Goal: Task Accomplishment & Management: Manage account settings

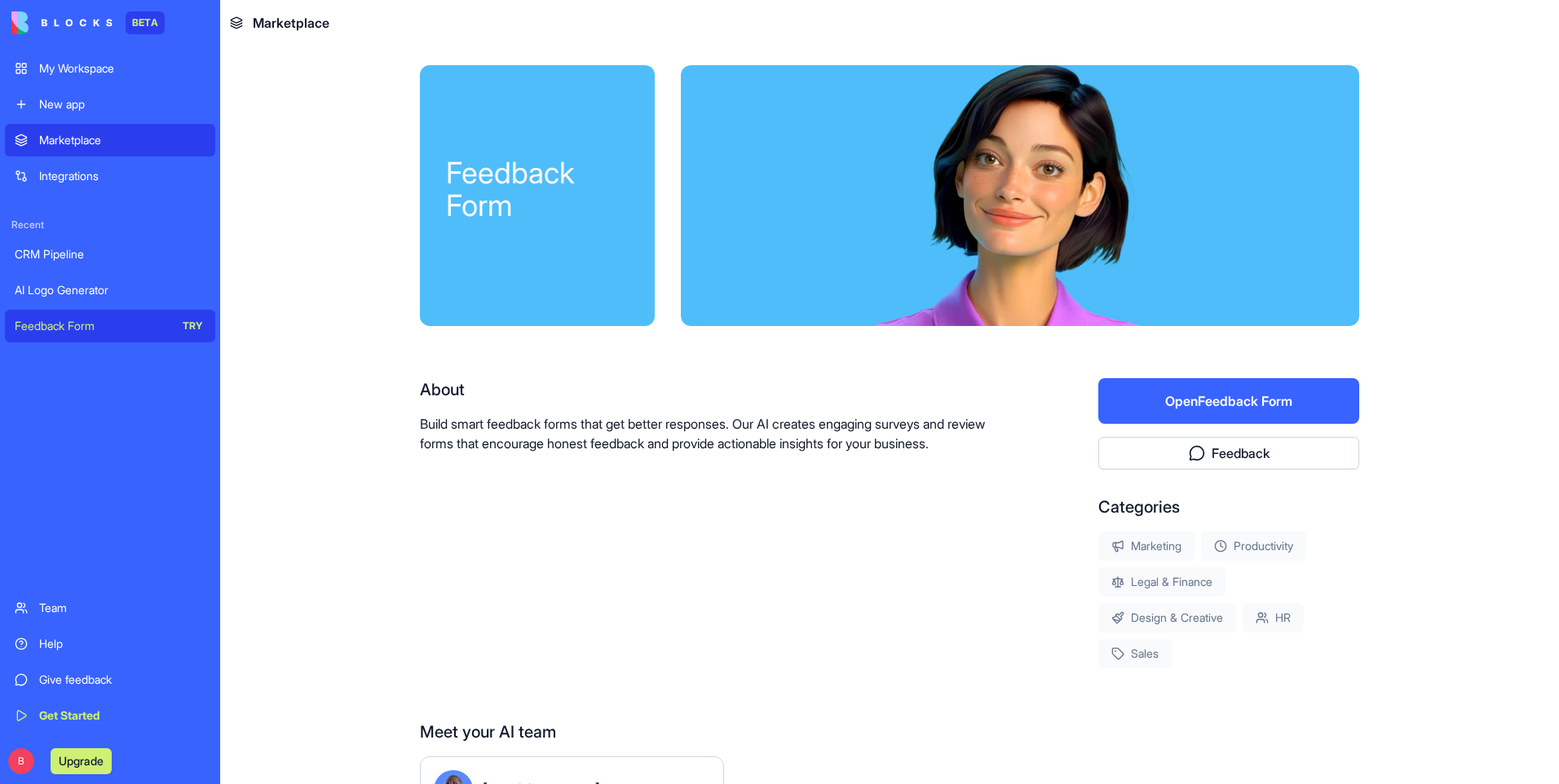
click at [115, 262] on div "CRM Pipeline" at bounding box center [110, 254] width 191 height 17
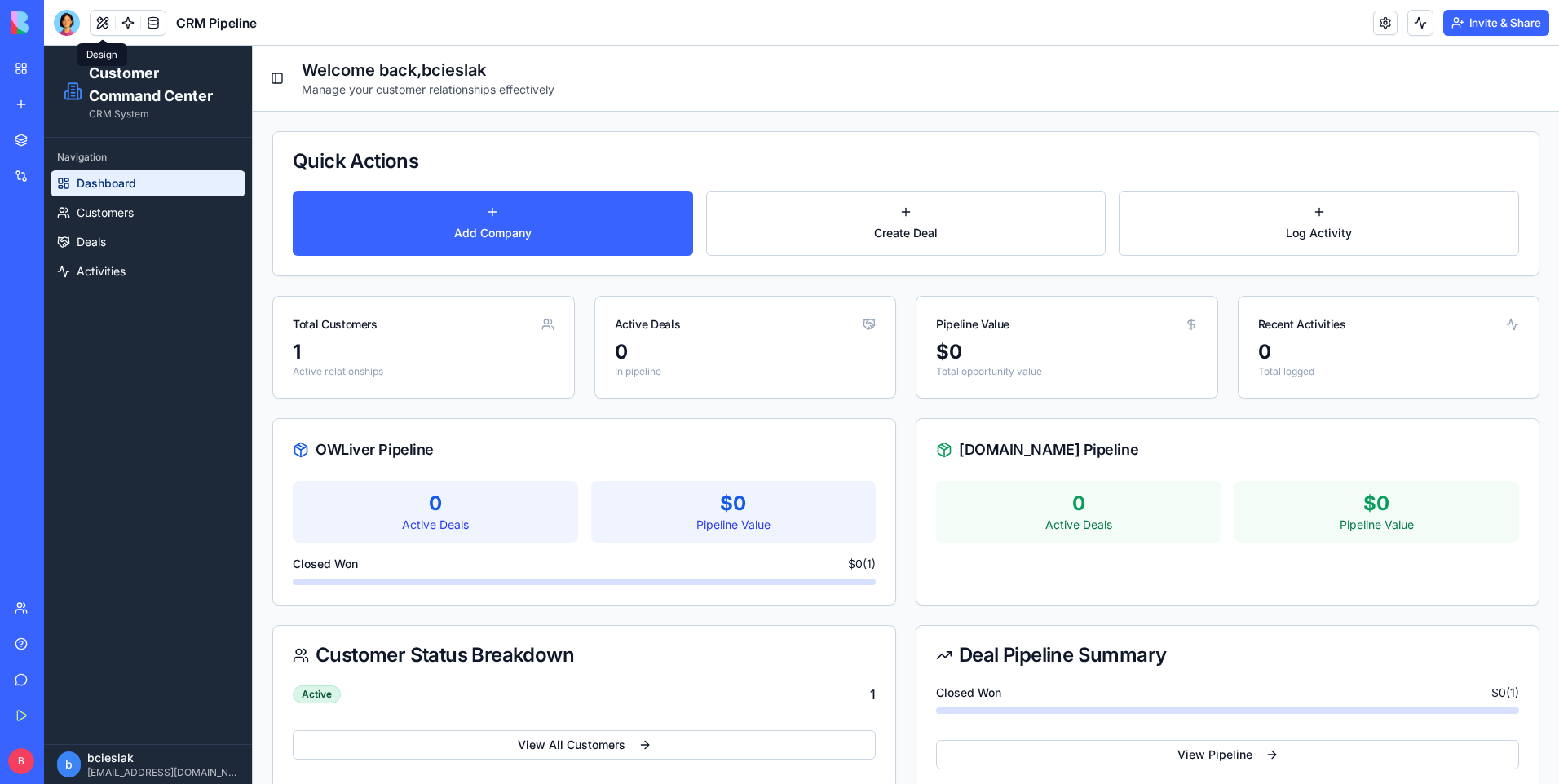
click at [103, 26] on button at bounding box center [103, 23] width 25 height 25
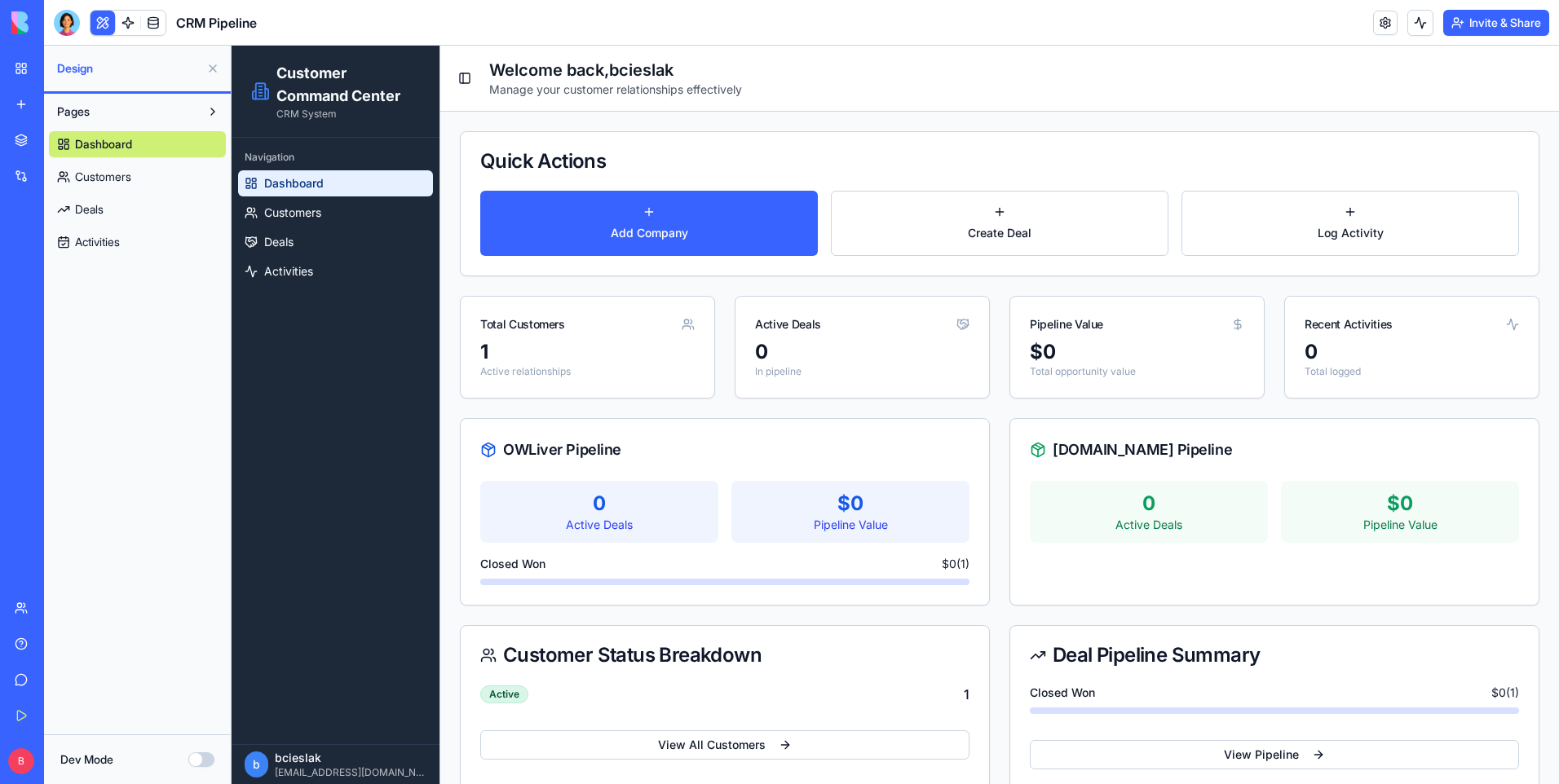
drag, startPoint x: 731, startPoint y: 166, endPoint x: 816, endPoint y: 159, distance: 85.3
click at [816, 159] on div "Quick Actions" at bounding box center [999, 161] width 1039 height 19
click at [130, 143] on span "Dashboard" at bounding box center [103, 144] width 57 height 17
click at [117, 169] on span "Customers" at bounding box center [103, 177] width 56 height 17
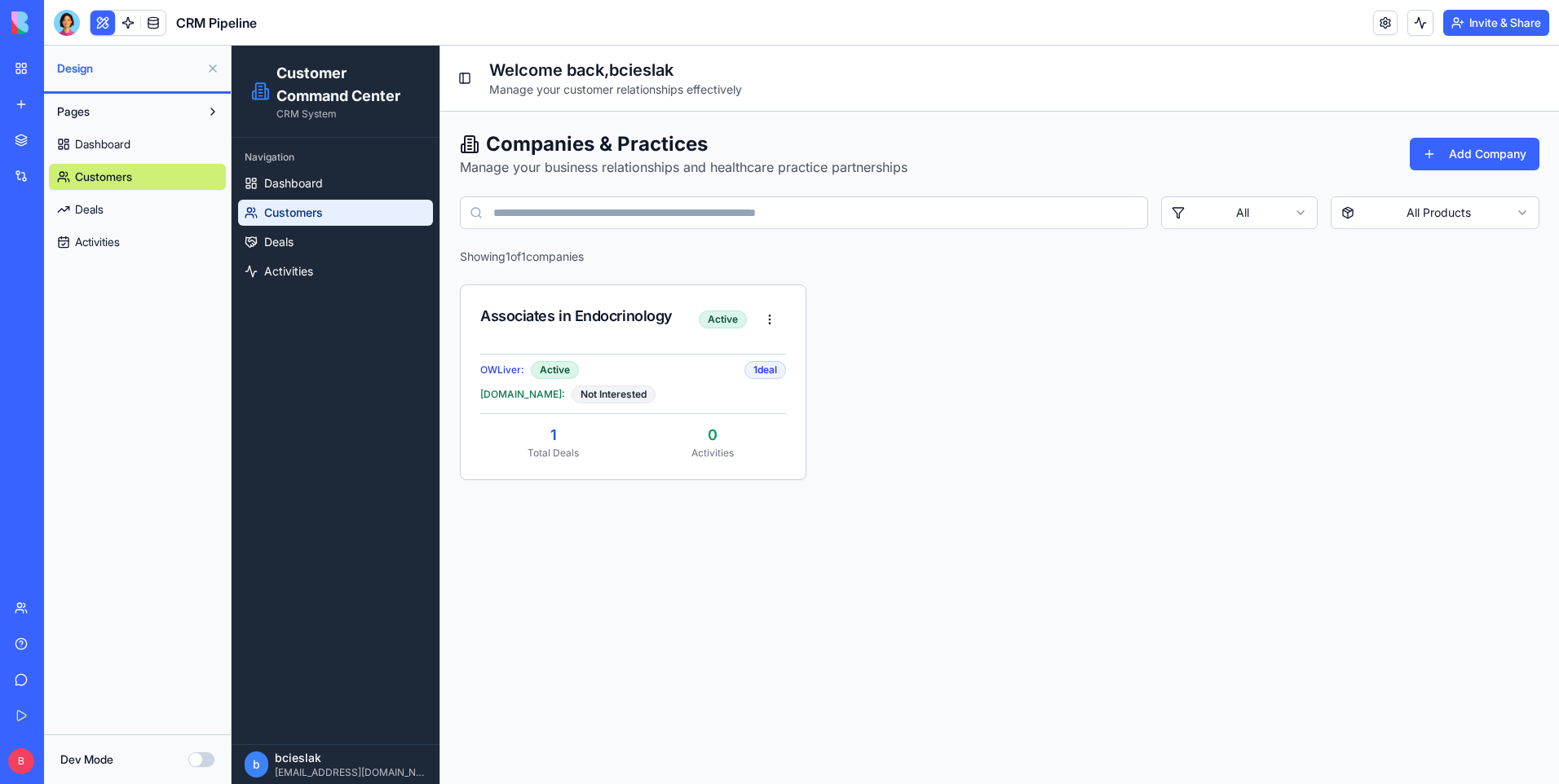
click at [124, 149] on span "Dashboard" at bounding box center [102, 144] width 56 height 17
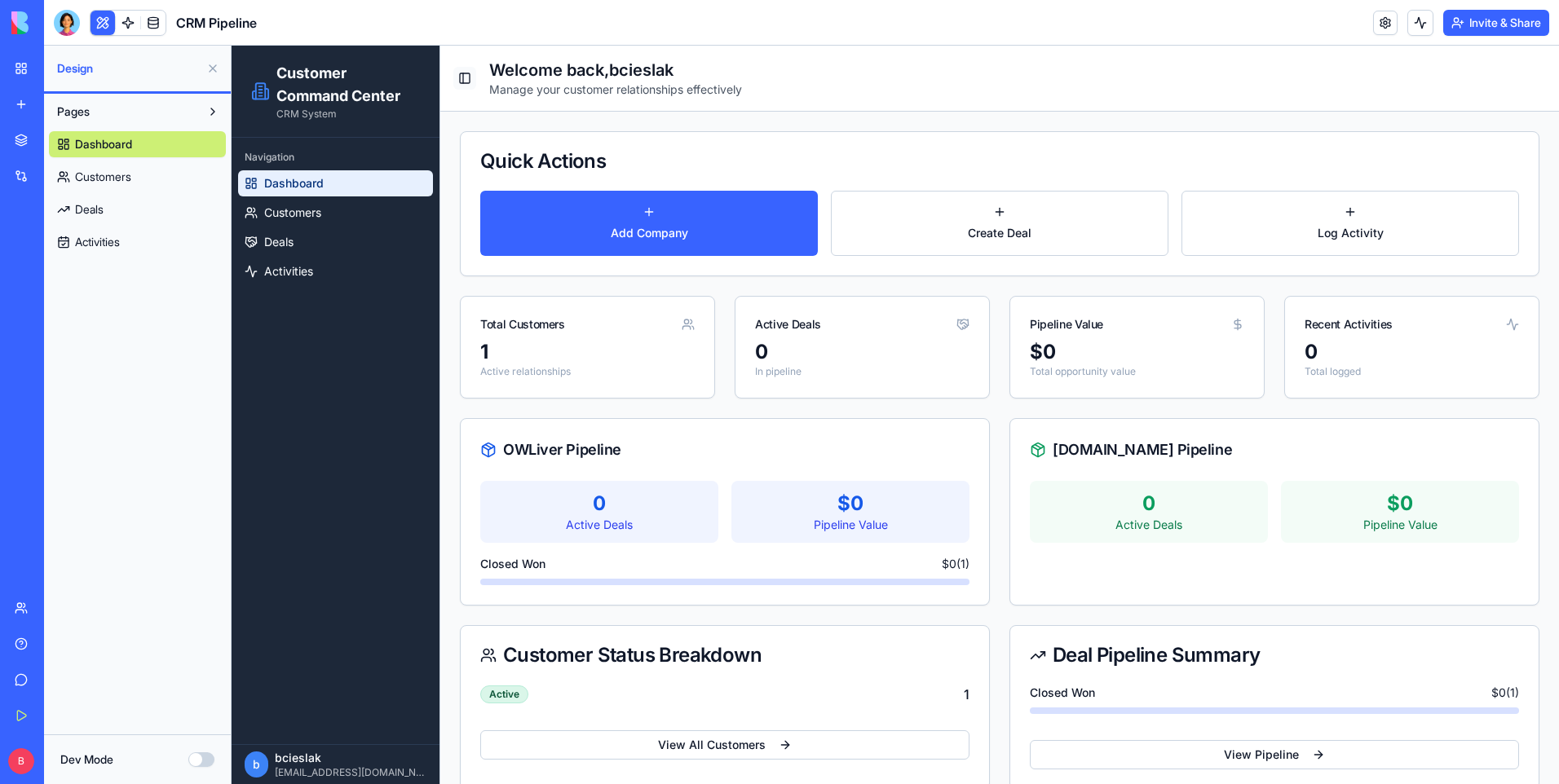
click at [461, 82] on button "Toggle Sidebar" at bounding box center [464, 78] width 23 height 23
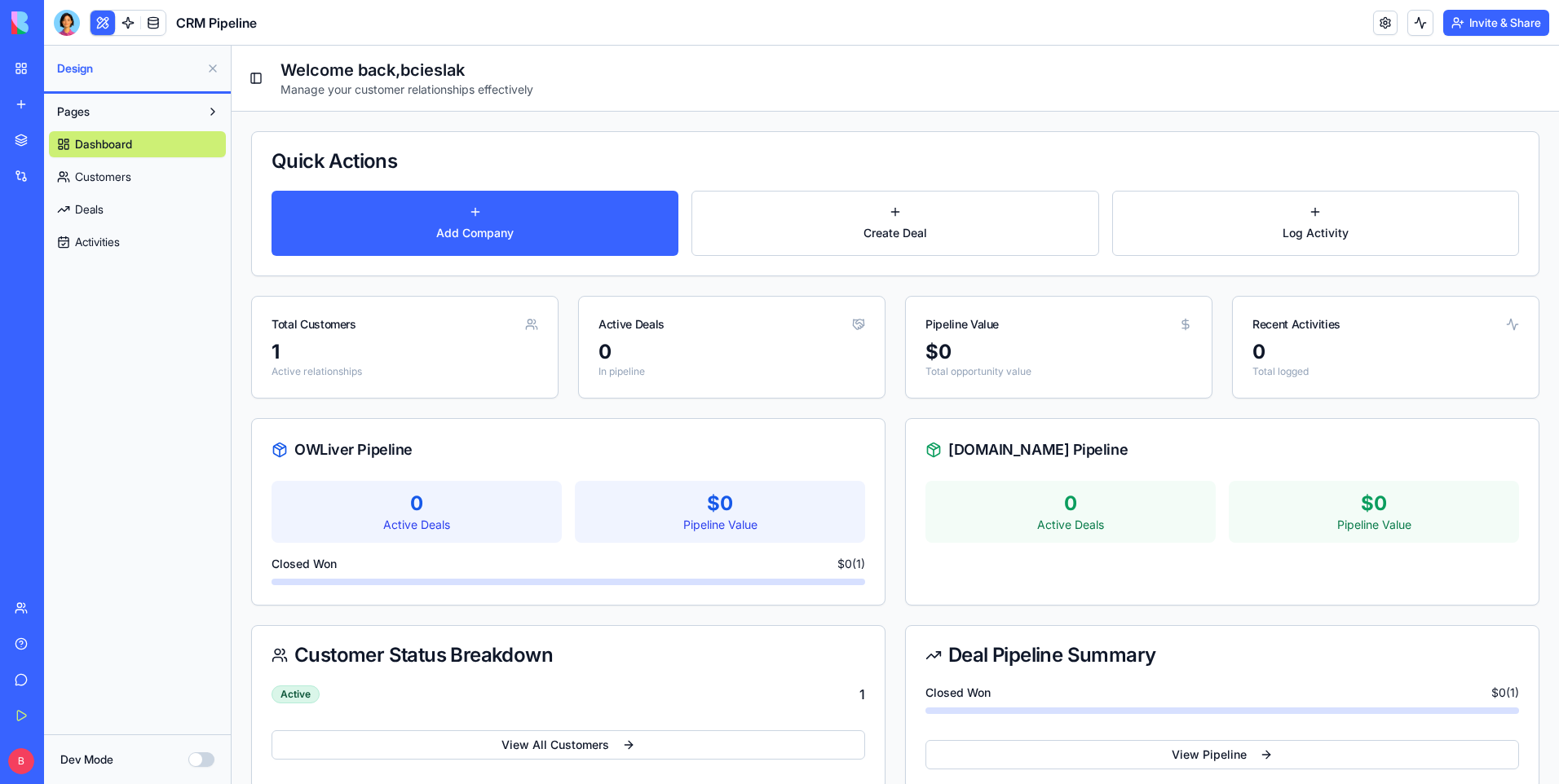
click at [386, 160] on div "Quick Actions" at bounding box center [895, 161] width 1248 height 19
click at [933, 213] on button "Create Deal" at bounding box center [895, 224] width 407 height 65
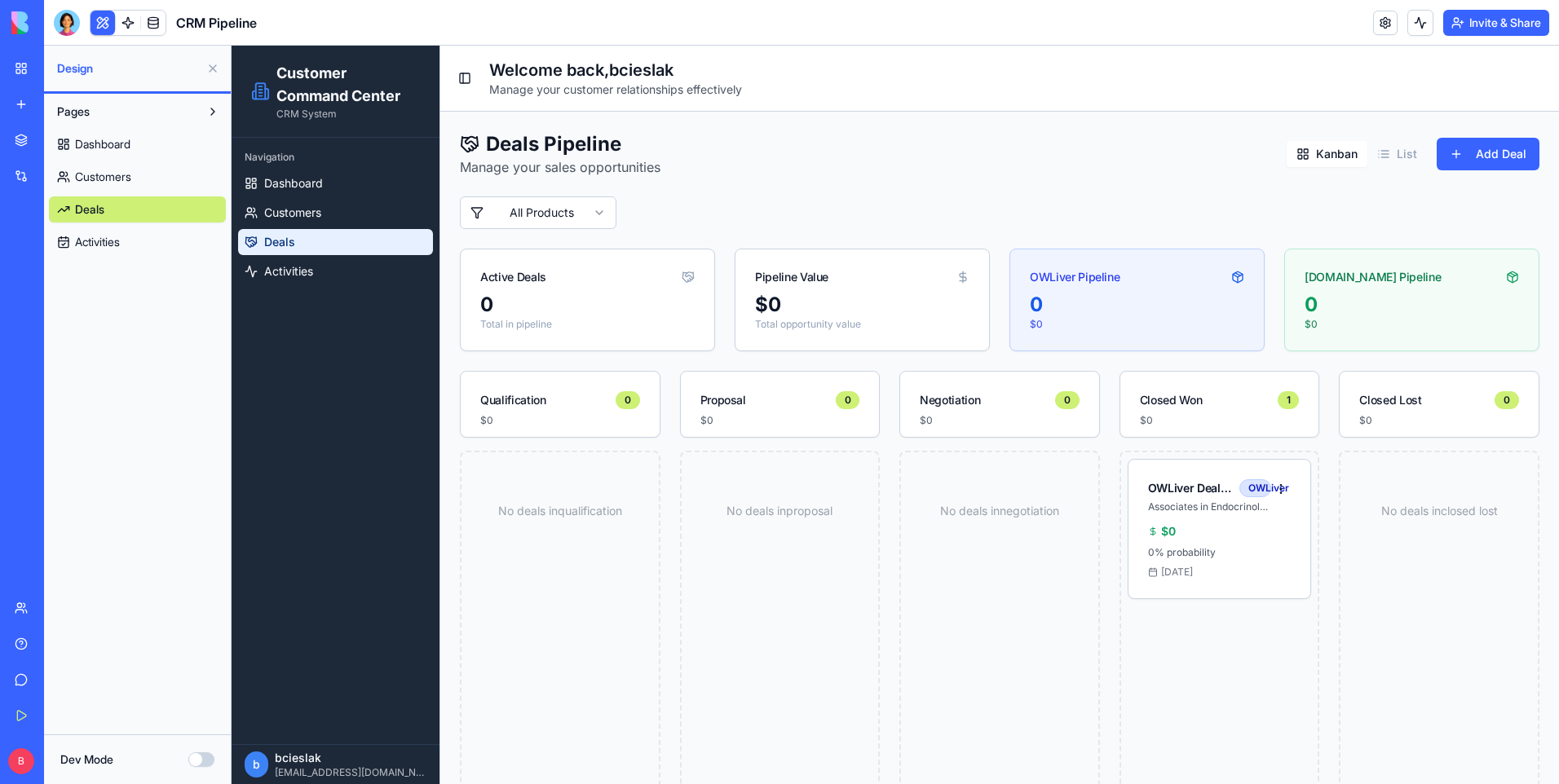
click at [125, 137] on span "Dashboard" at bounding box center [102, 144] width 56 height 17
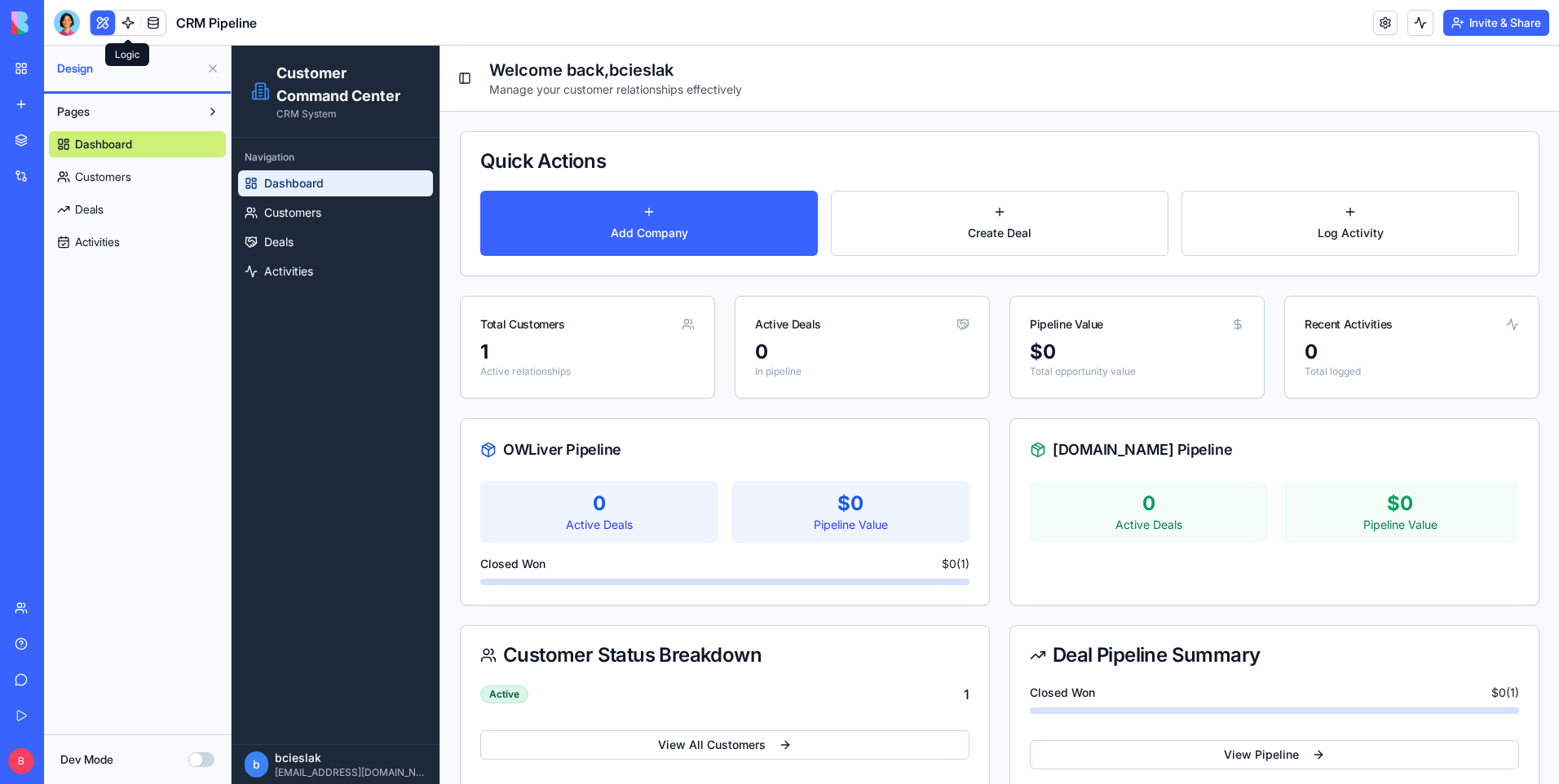
click at [130, 26] on link at bounding box center [128, 23] width 25 height 25
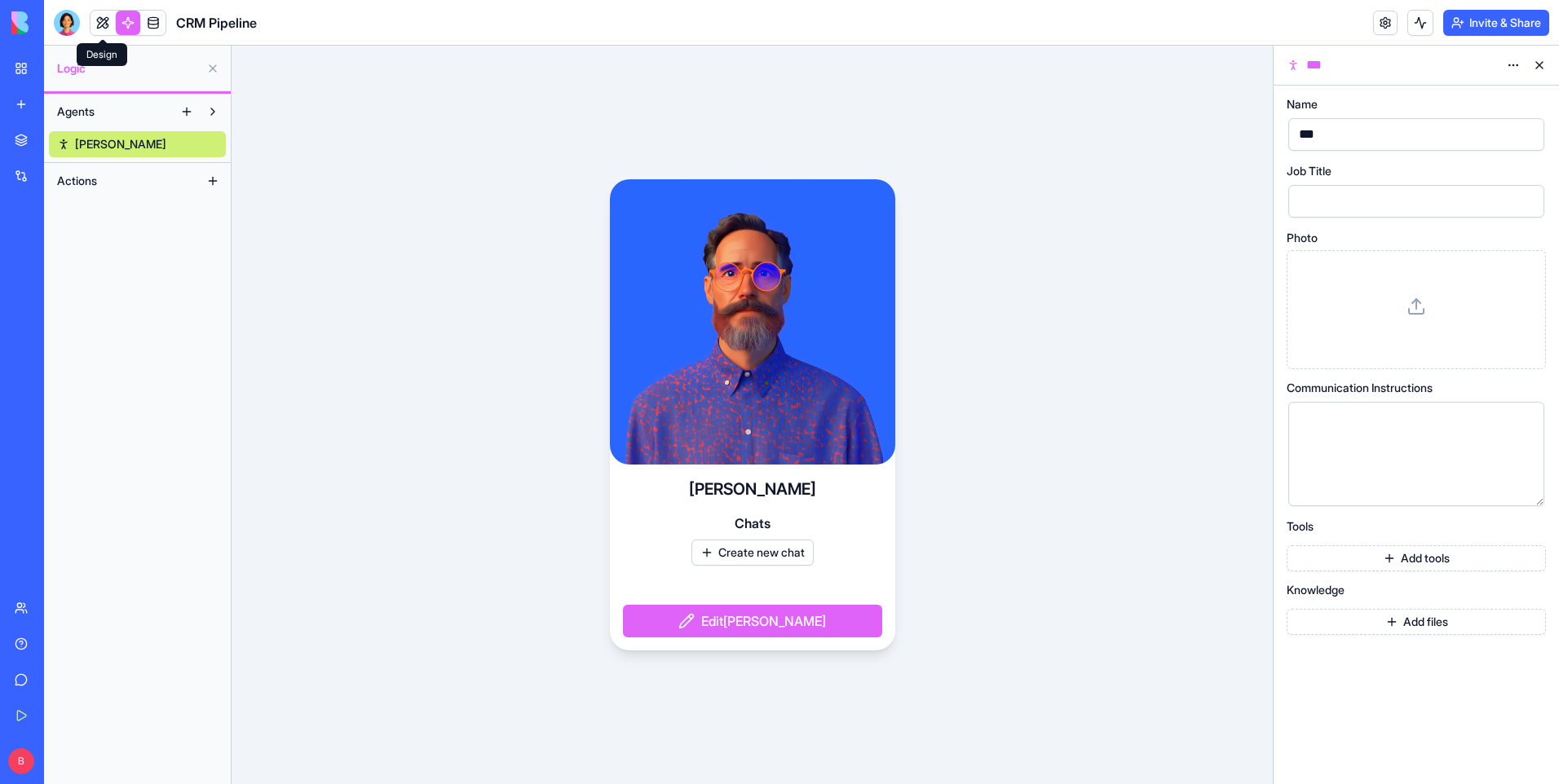
click at [107, 16] on link at bounding box center [103, 23] width 25 height 25
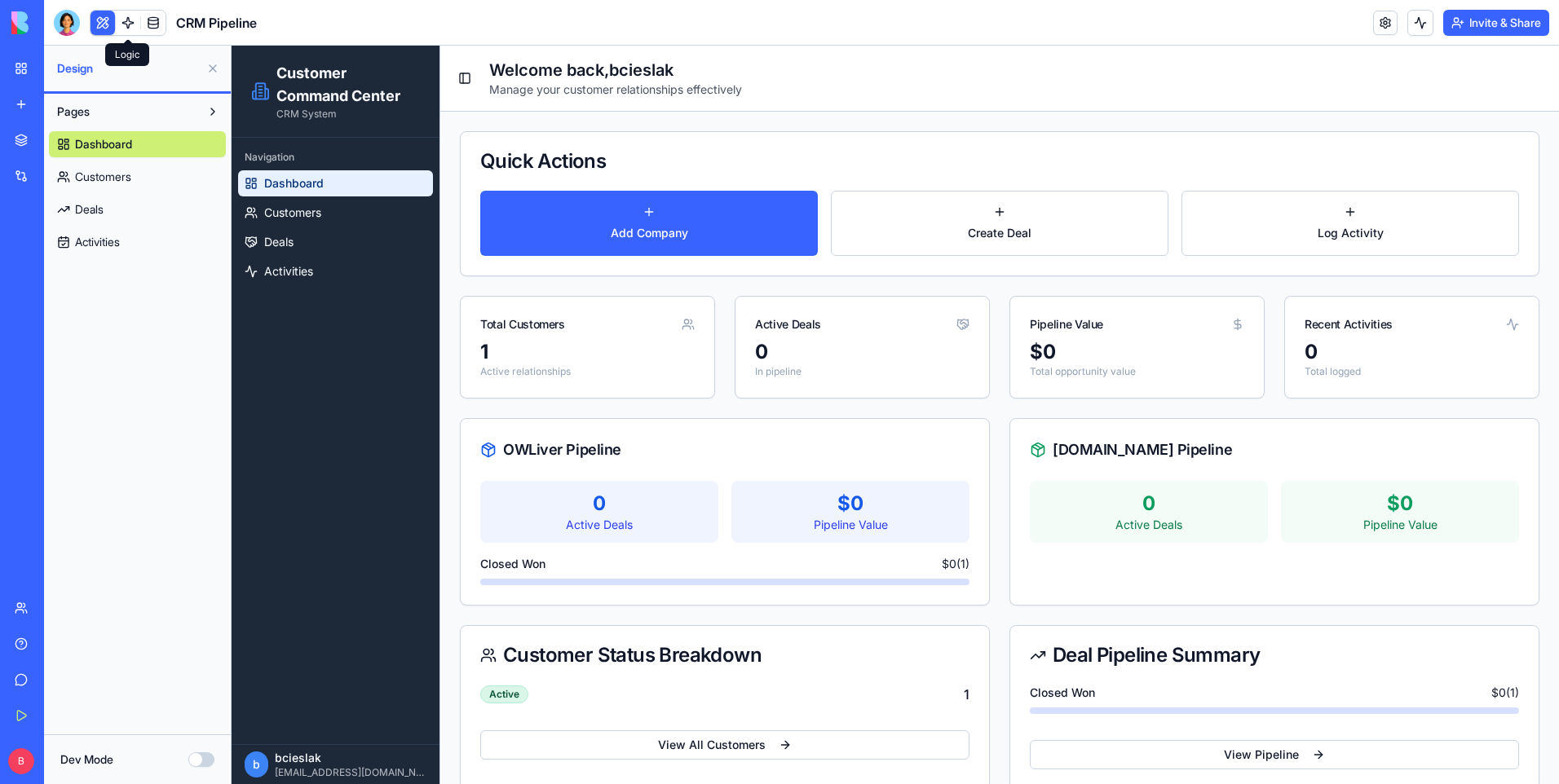
drag, startPoint x: 74, startPoint y: 11, endPoint x: 132, endPoint y: 11, distance: 58.0
click at [74, 11] on div at bounding box center [67, 23] width 26 height 26
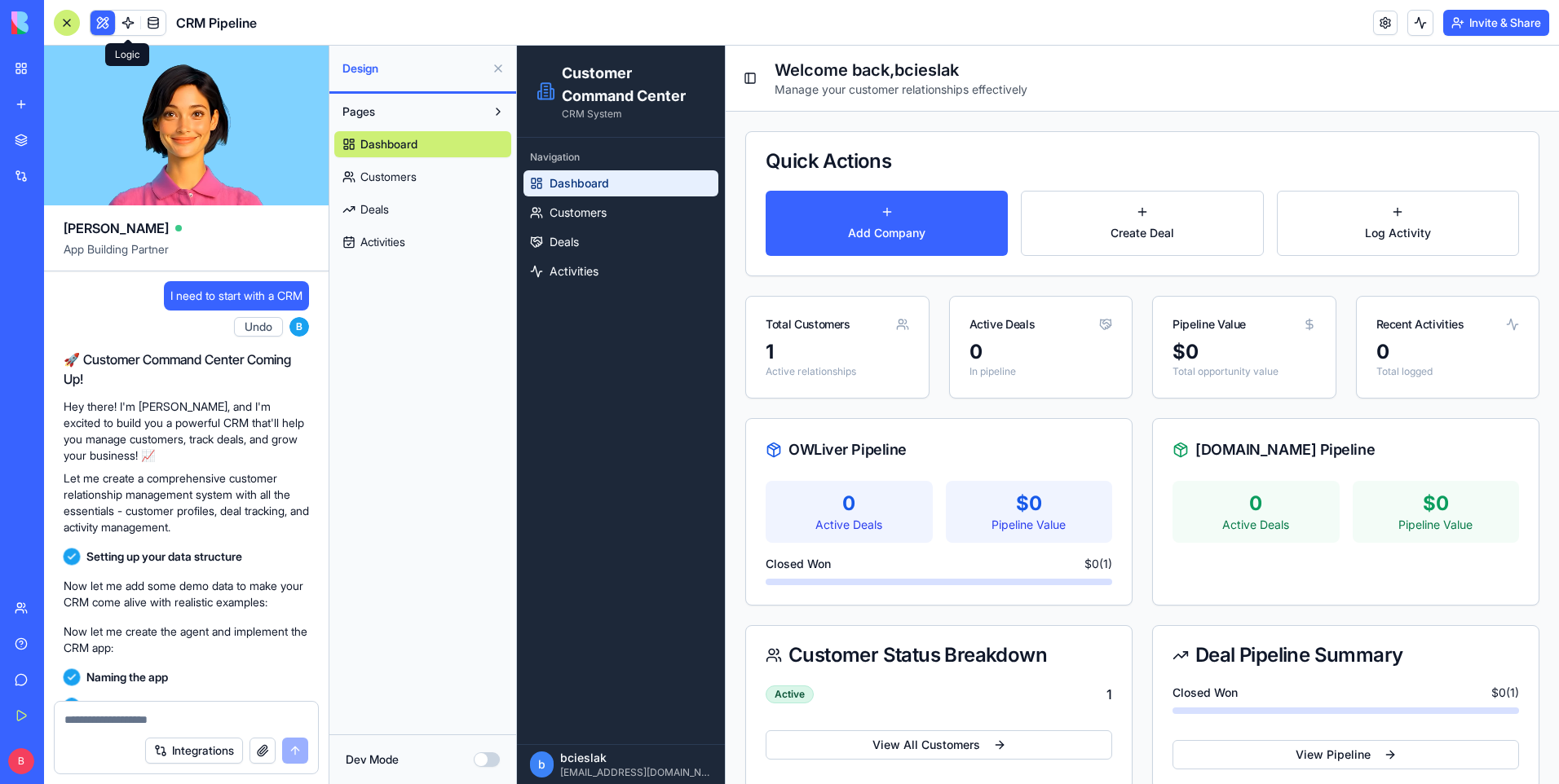
scroll to position [7571, 0]
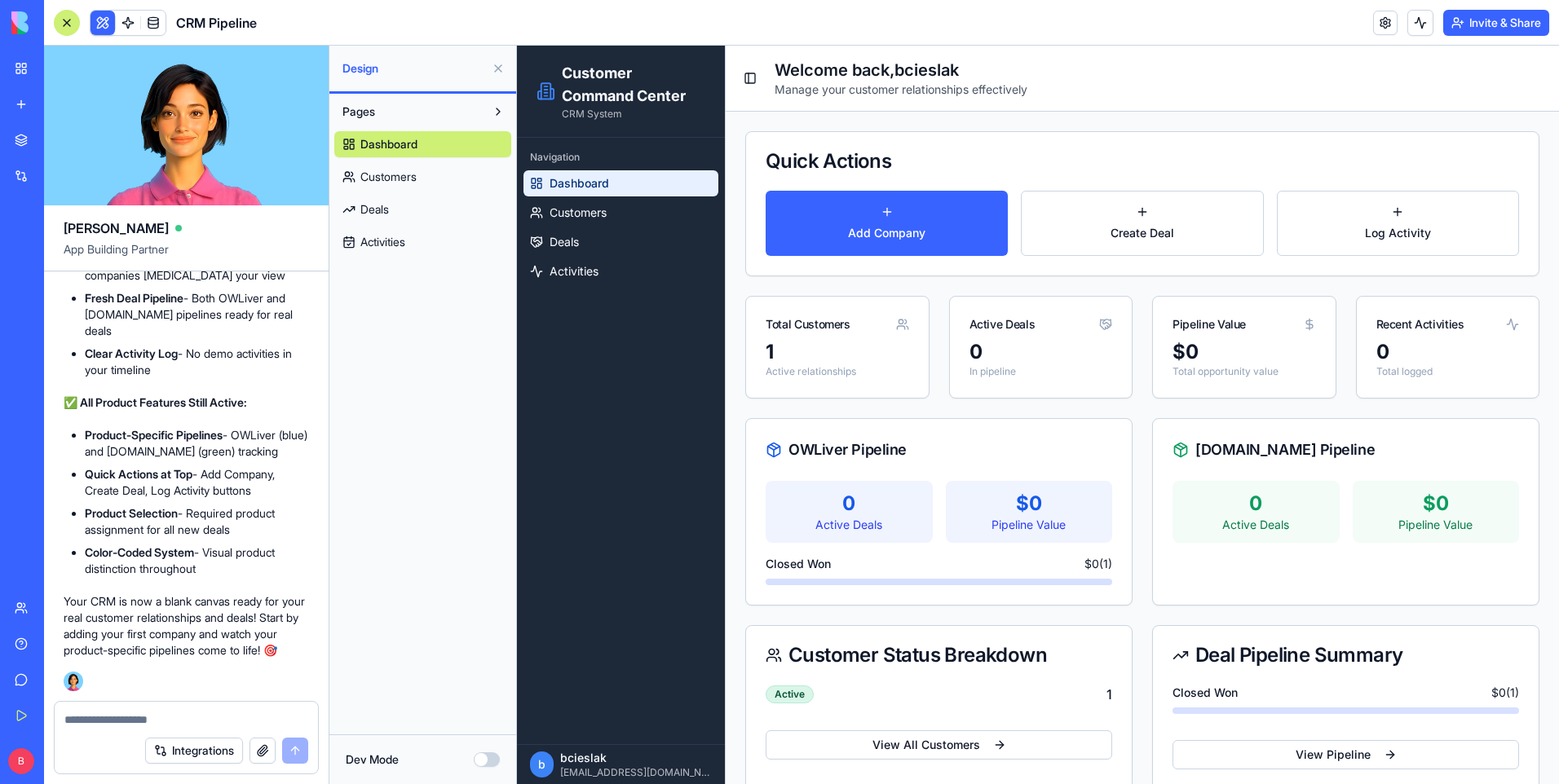
click at [813, 325] on div "Total Customers" at bounding box center [808, 324] width 85 height 17
click at [840, 376] on p "Active relationships" at bounding box center [837, 372] width 144 height 13
click at [637, 223] on link "Customers" at bounding box center [620, 213] width 195 height 26
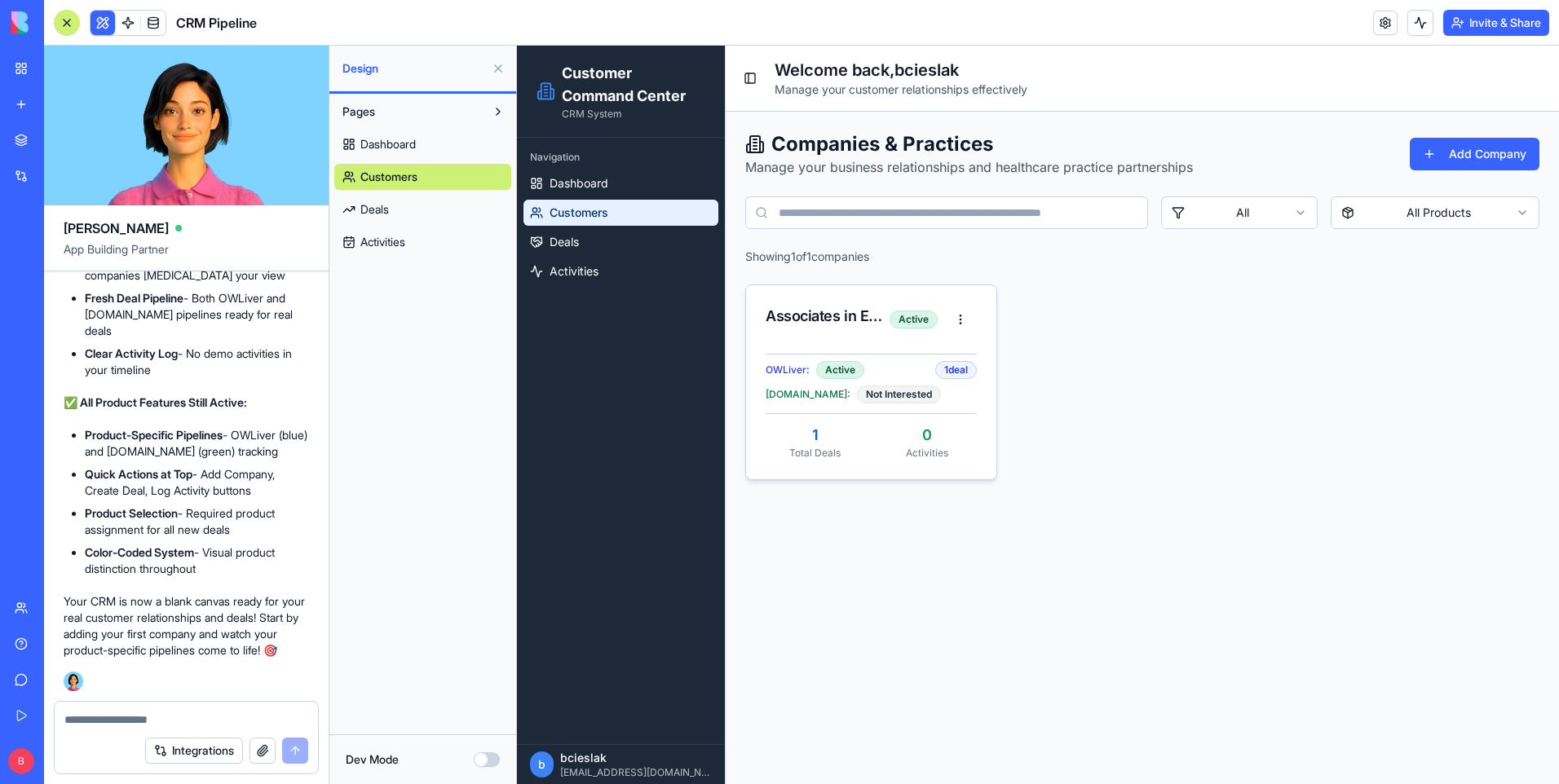
click at [817, 314] on div "Associates in Endocrinology" at bounding box center [828, 316] width 124 height 23
click at [964, 322] on html "Customer Command Center CRM System Navigation Dashboard Customers Deals Activit…" at bounding box center [1038, 415] width 1043 height 738
click at [848, 381] on div "Edit" at bounding box center [902, 381] width 201 height 26
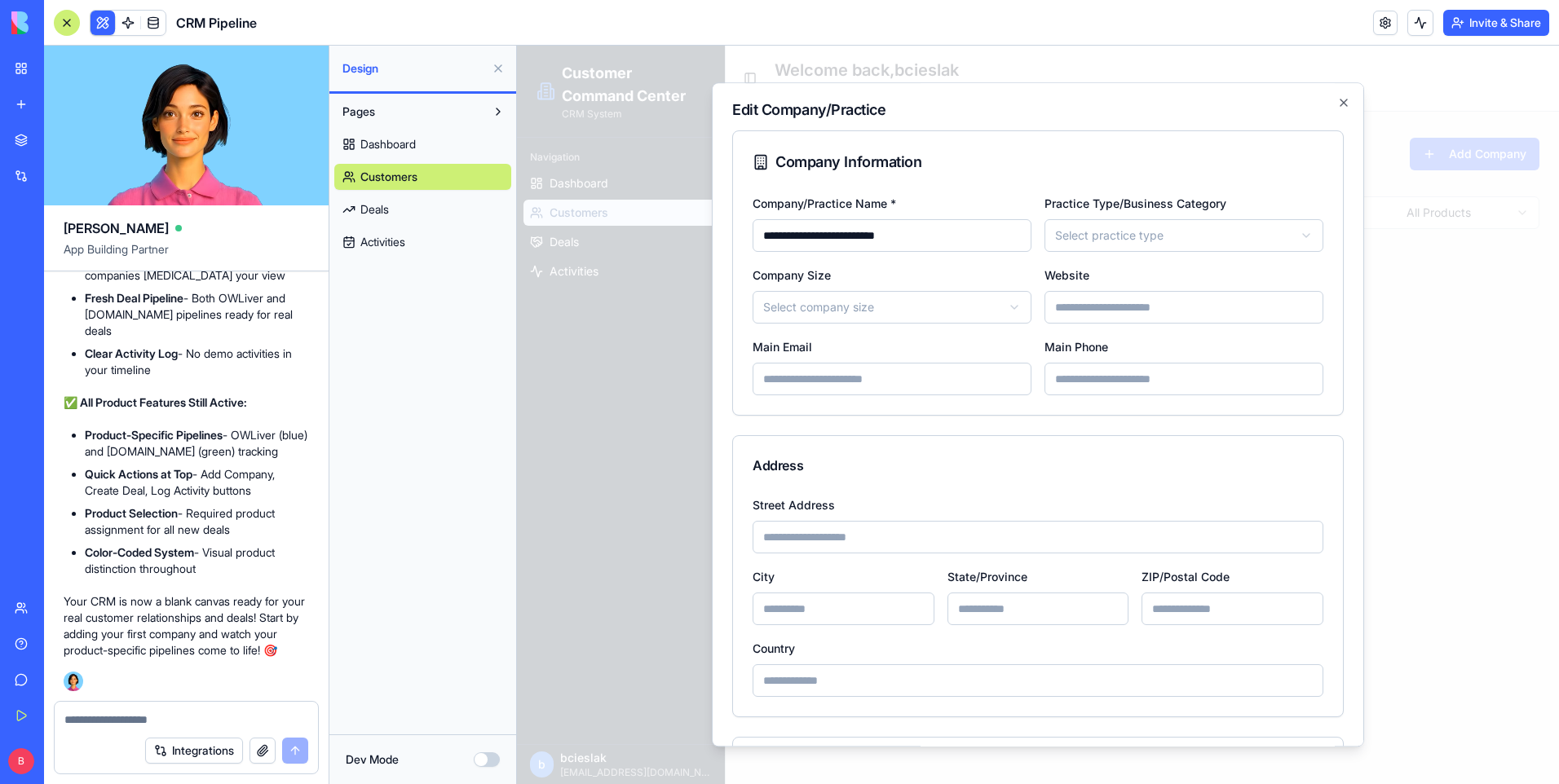
click at [629, 383] on div at bounding box center [1038, 415] width 1043 height 738
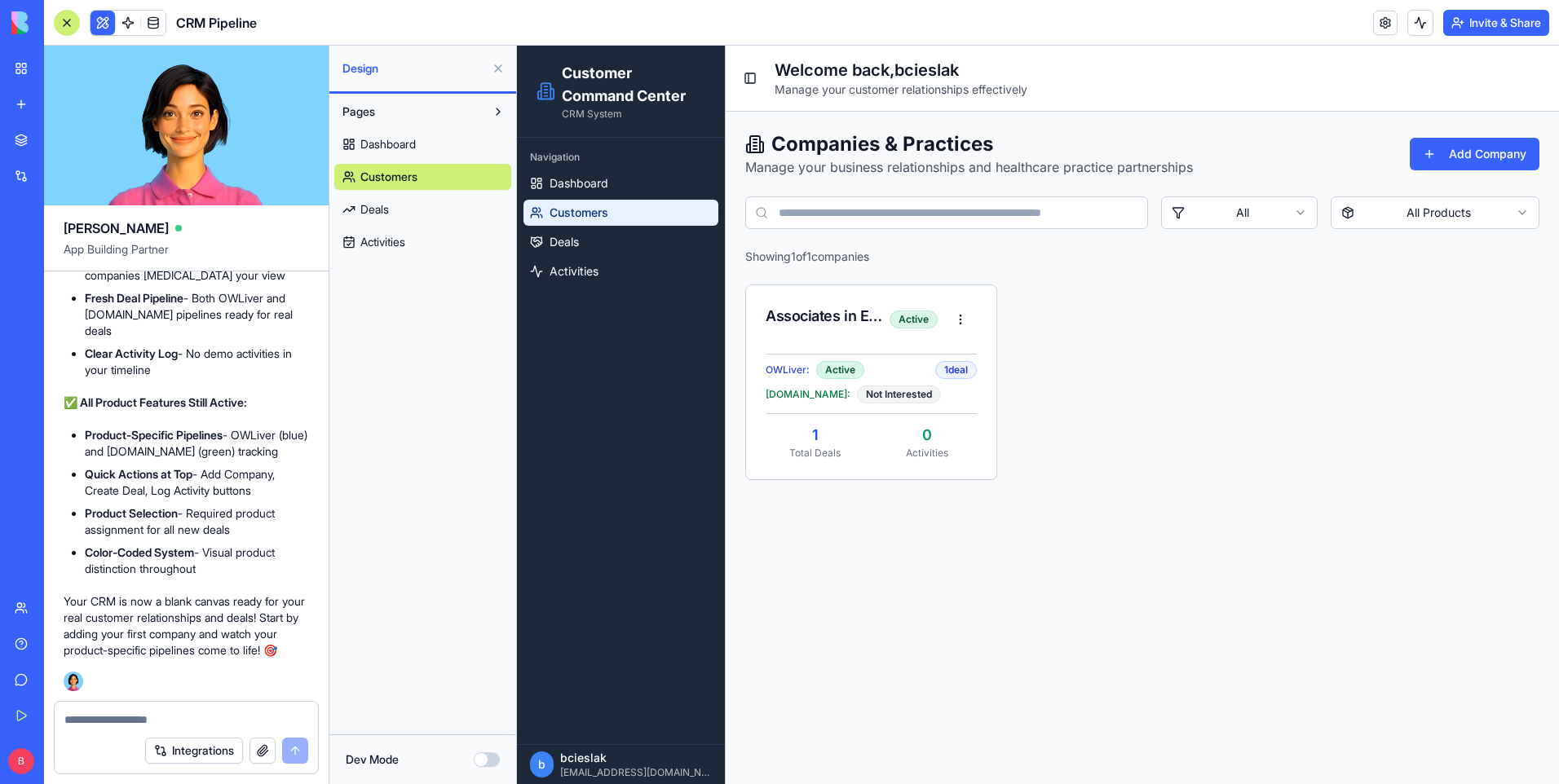
click at [173, 715] on textarea at bounding box center [186, 720] width 244 height 17
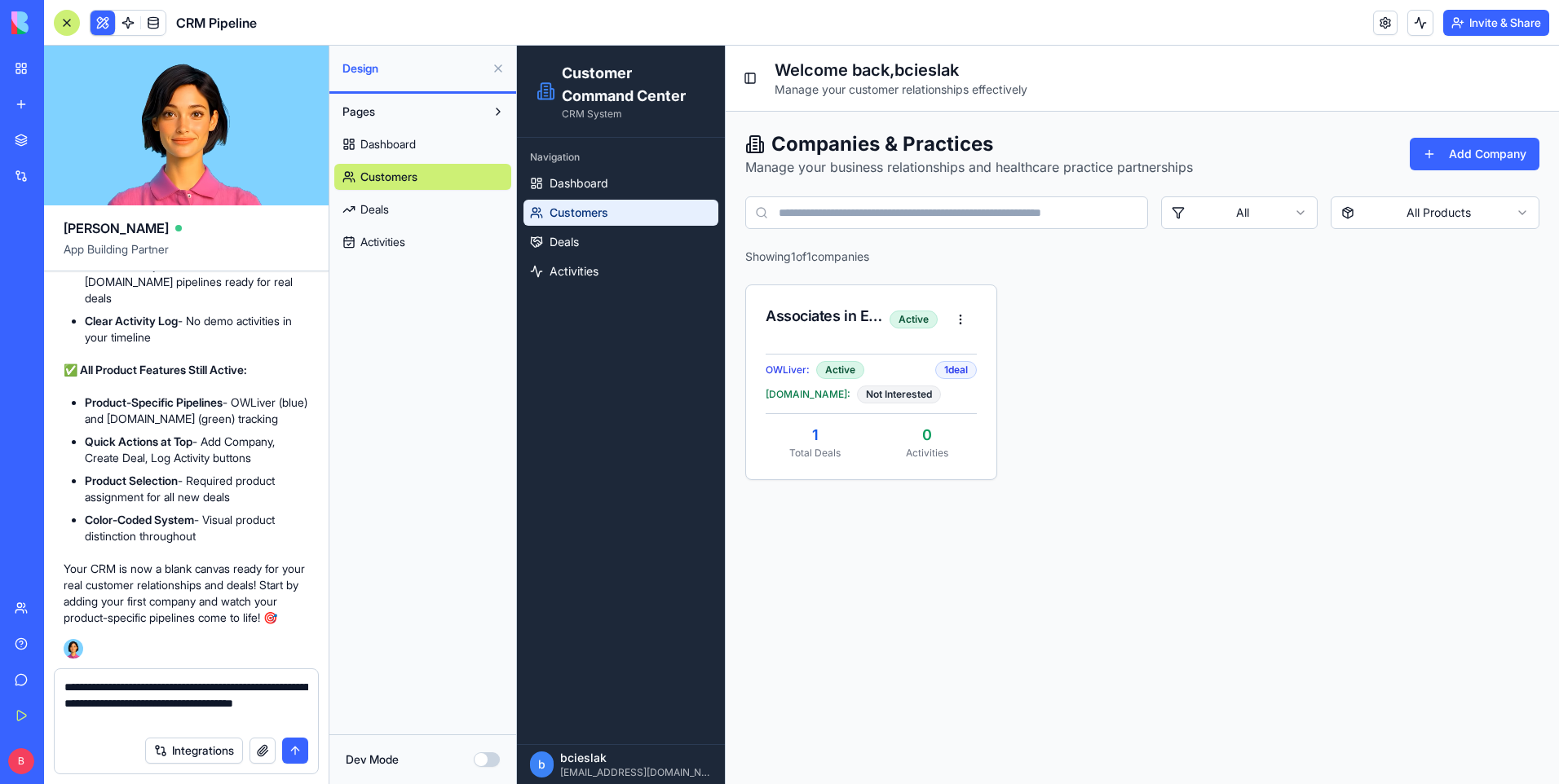
type textarea "**********"
click at [298, 754] on button "submit" at bounding box center [295, 751] width 26 height 26
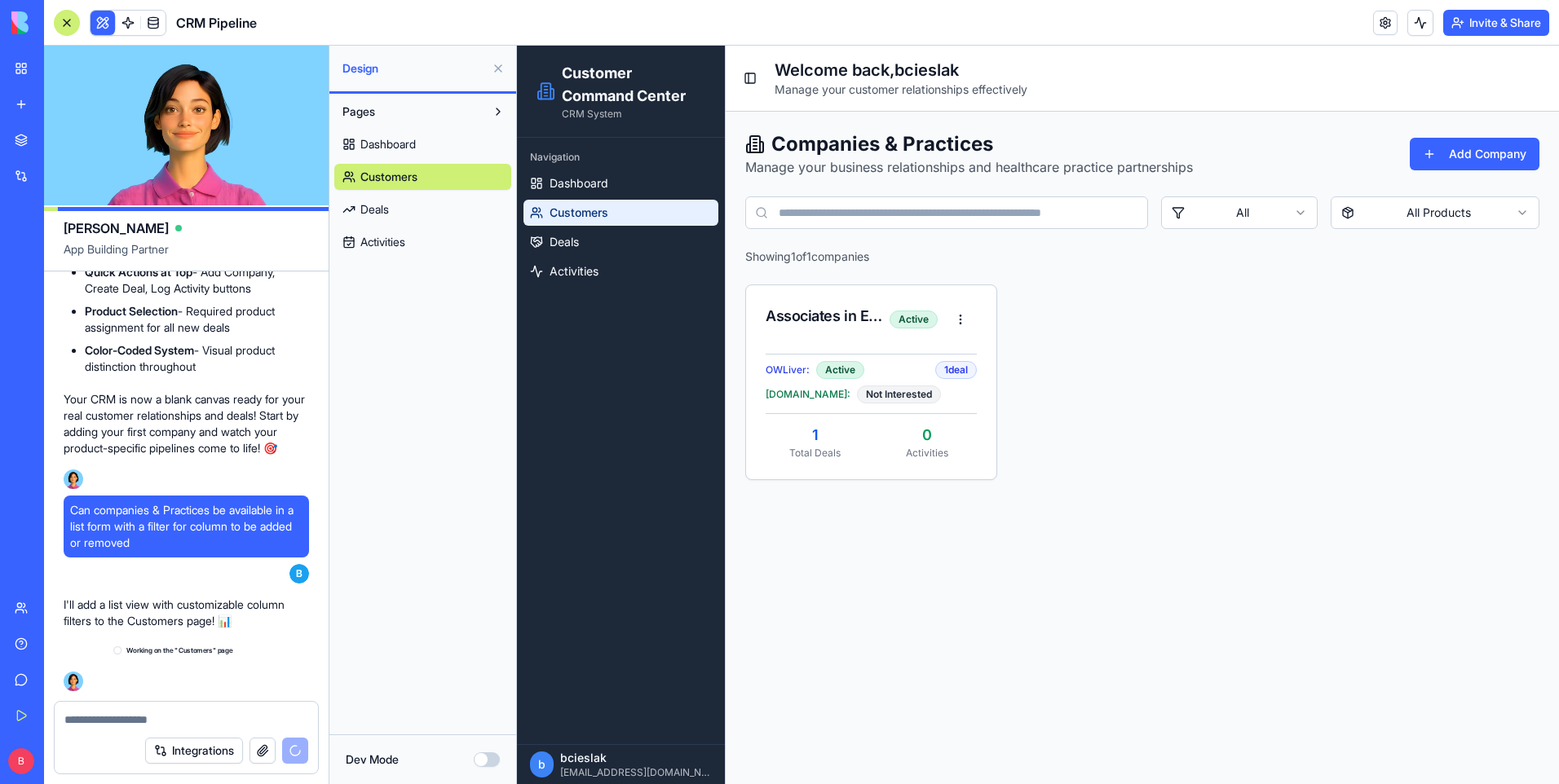
scroll to position [7774, 0]
click at [457, 146] on link "Dashboard" at bounding box center [422, 144] width 177 height 26
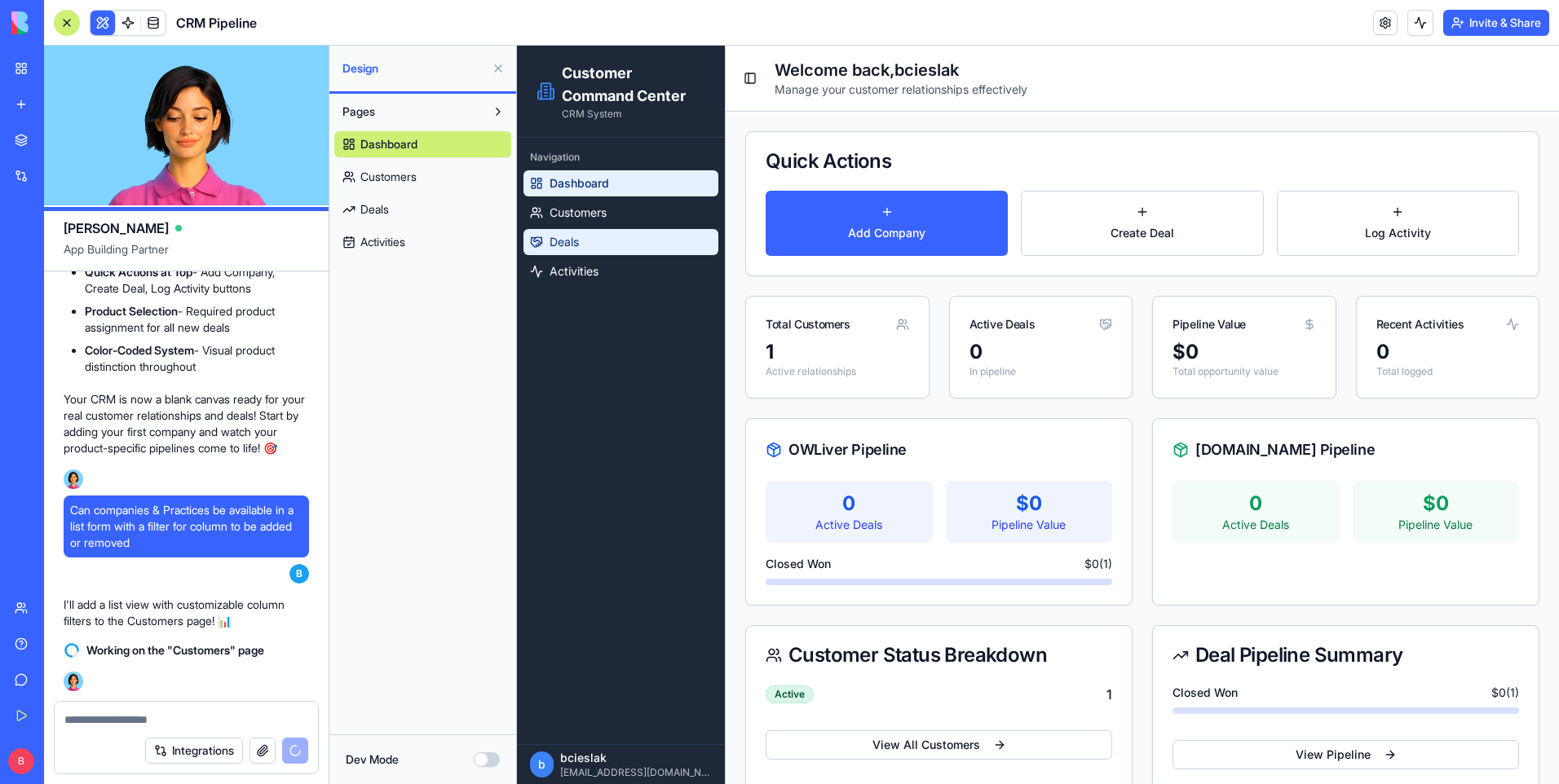
click at [602, 241] on link "Deals" at bounding box center [620, 242] width 195 height 26
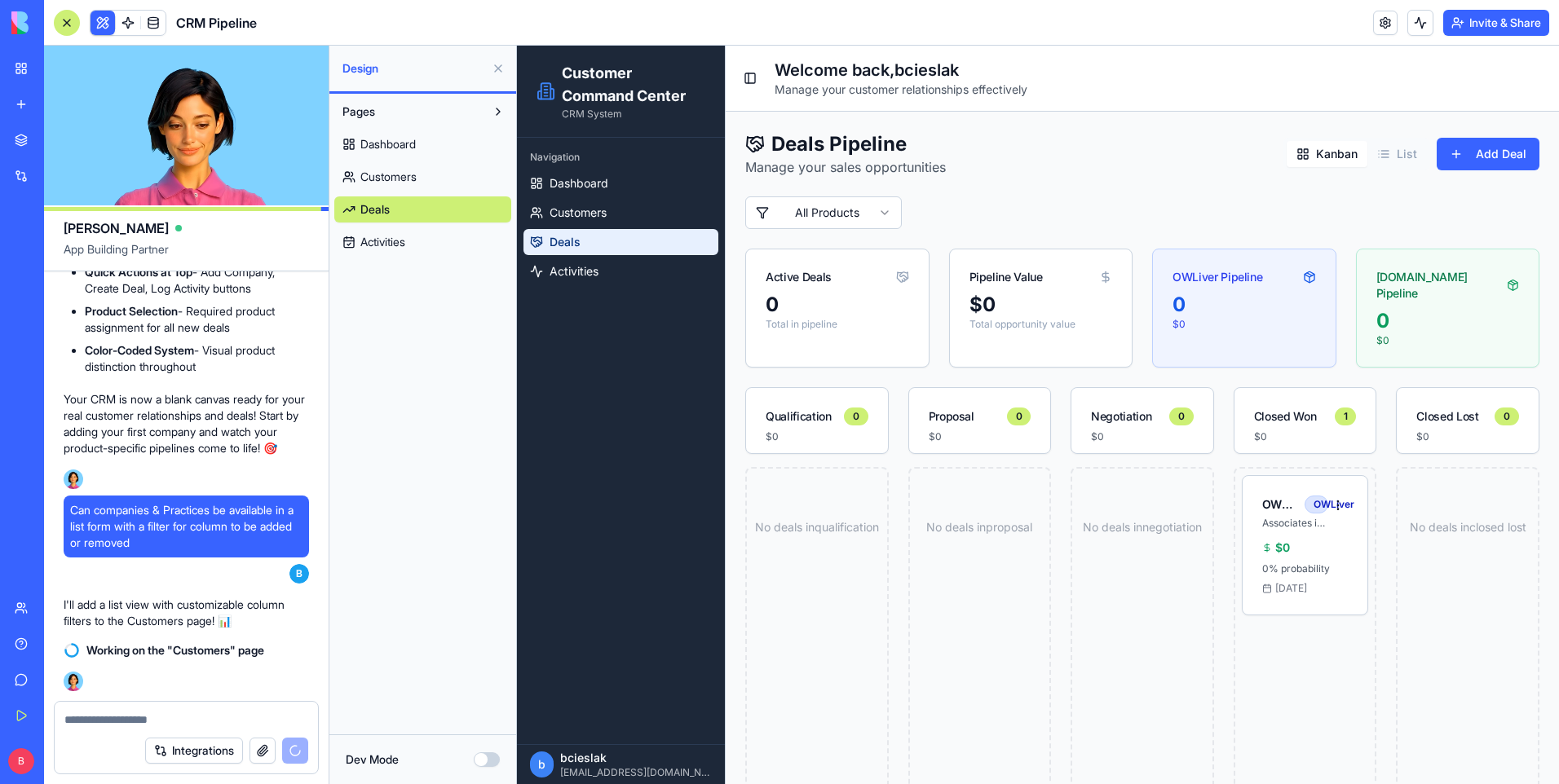
click at [1480, 308] on div "0" at bounding box center [1448, 322] width 144 height 26
click at [499, 115] on button at bounding box center [499, 112] width 26 height 26
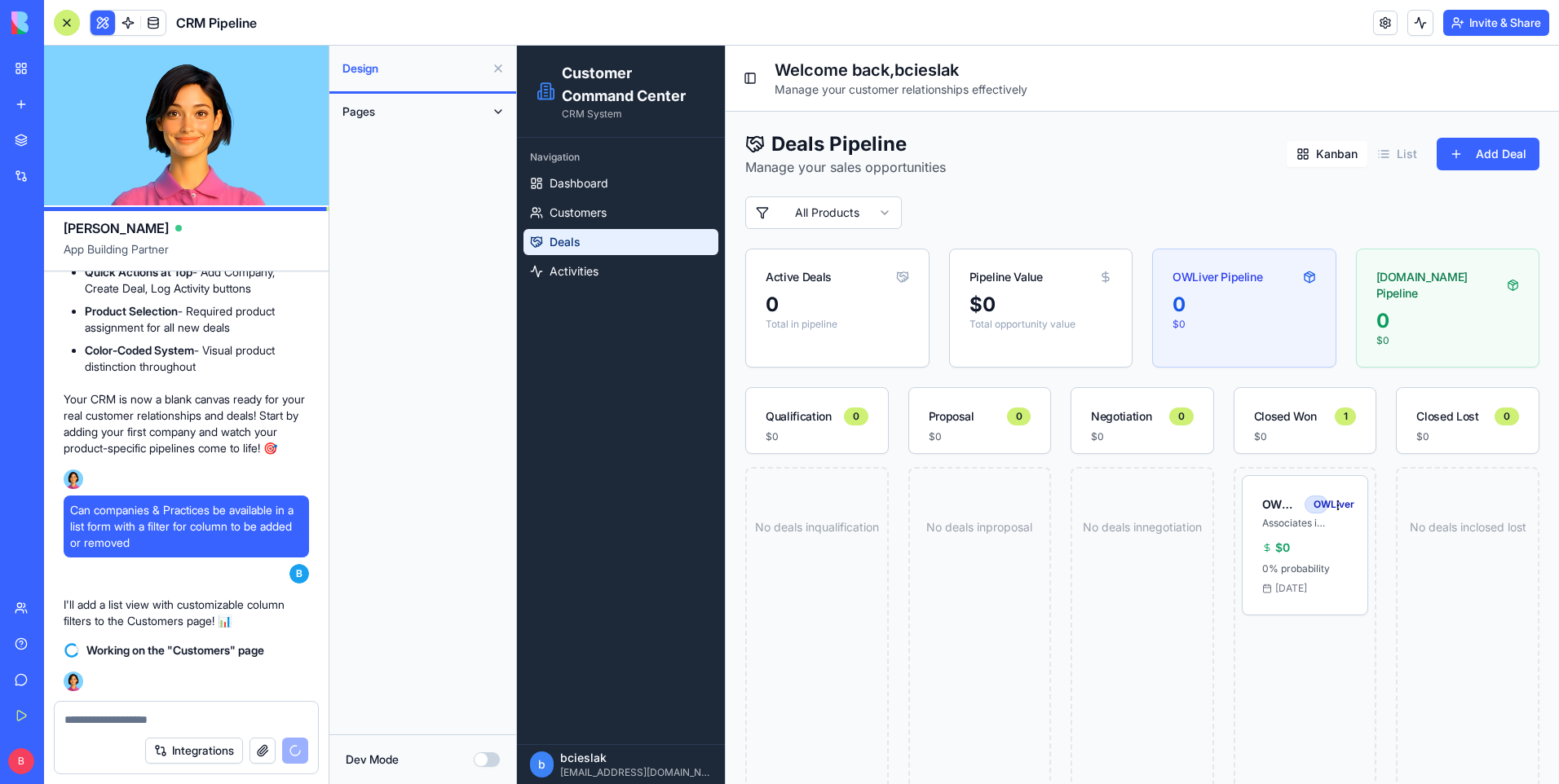
click at [499, 115] on button at bounding box center [499, 112] width 26 height 26
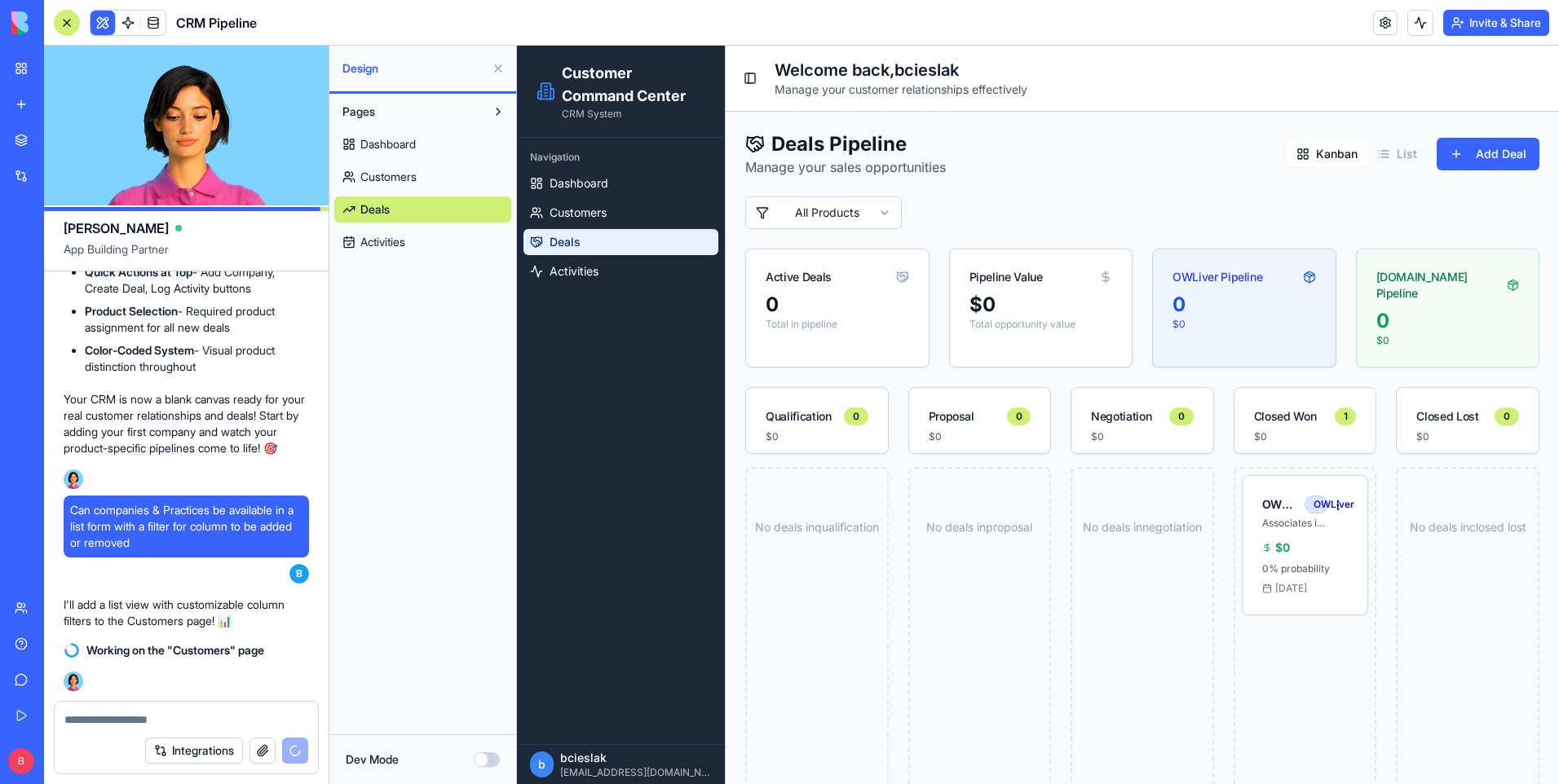
click at [499, 73] on button at bounding box center [499, 69] width 26 height 26
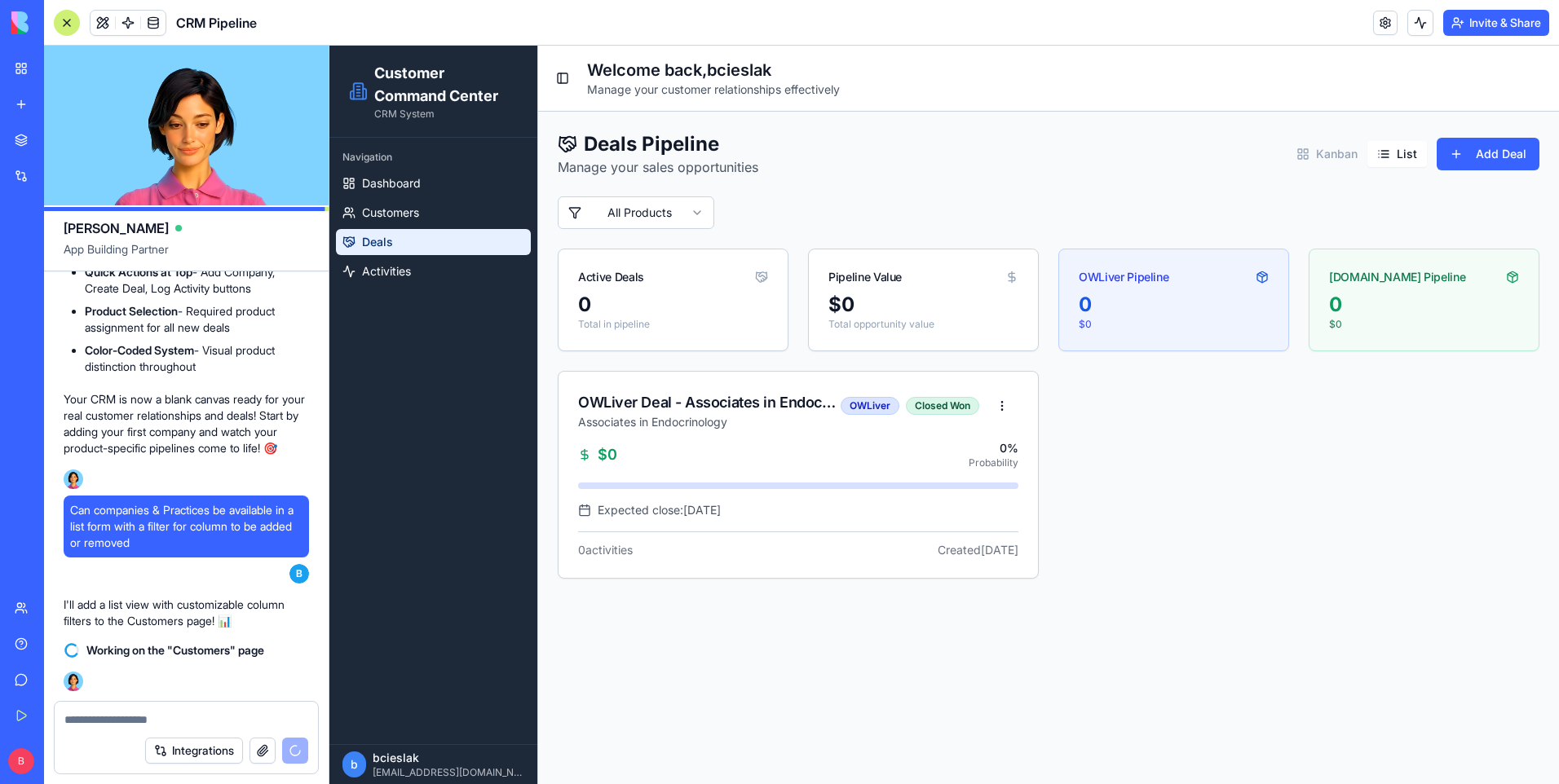
click at [1383, 156] on button "List" at bounding box center [1398, 154] width 60 height 26
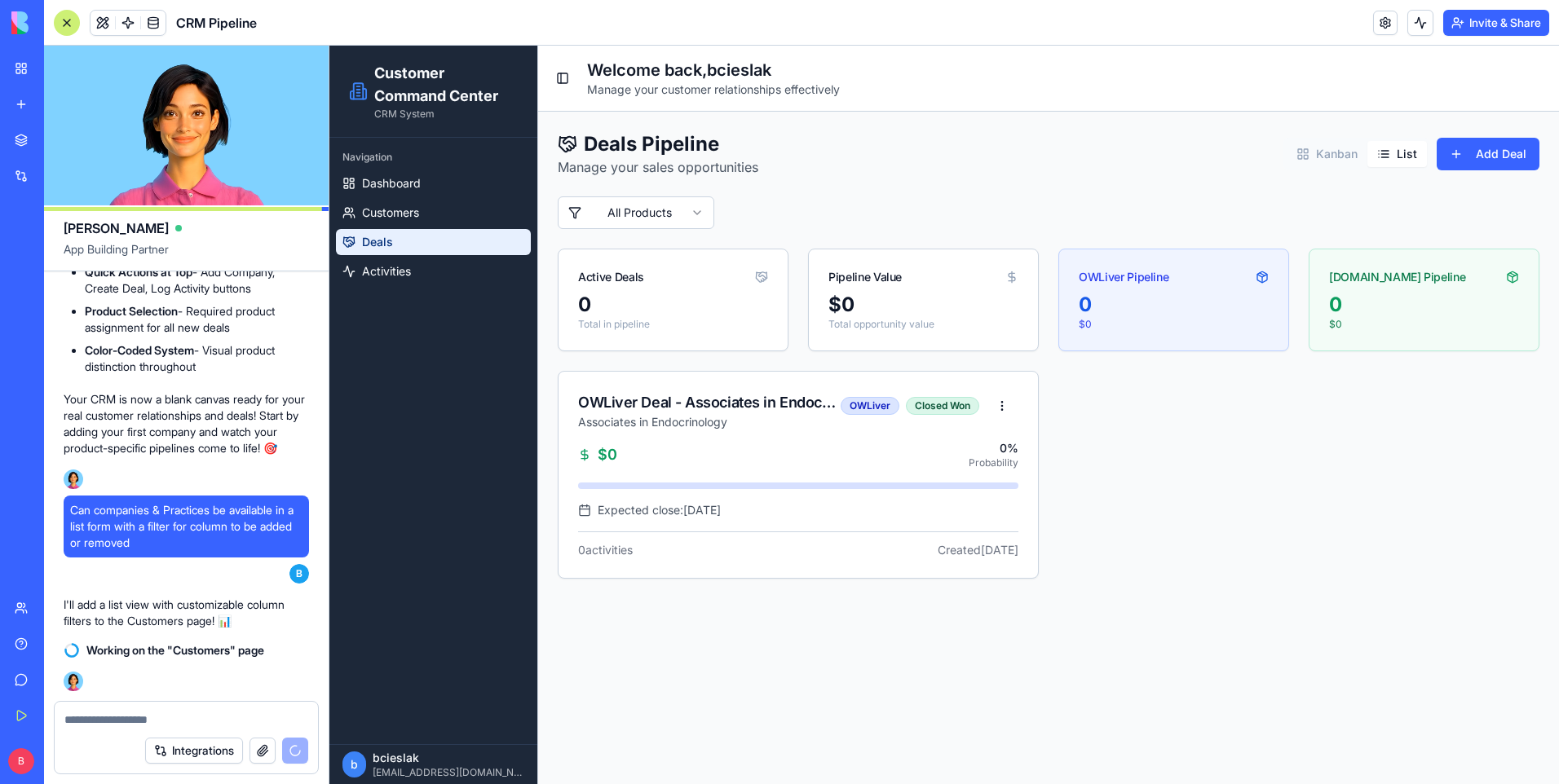
drag, startPoint x: 1032, startPoint y: 491, endPoint x: 1131, endPoint y: 492, distance: 99.0
click at [1131, 492] on div "OWLiver Deal - Associates in Endocrinology Associates in Endocrinology OWLiver …" at bounding box center [1049, 475] width 982 height 208
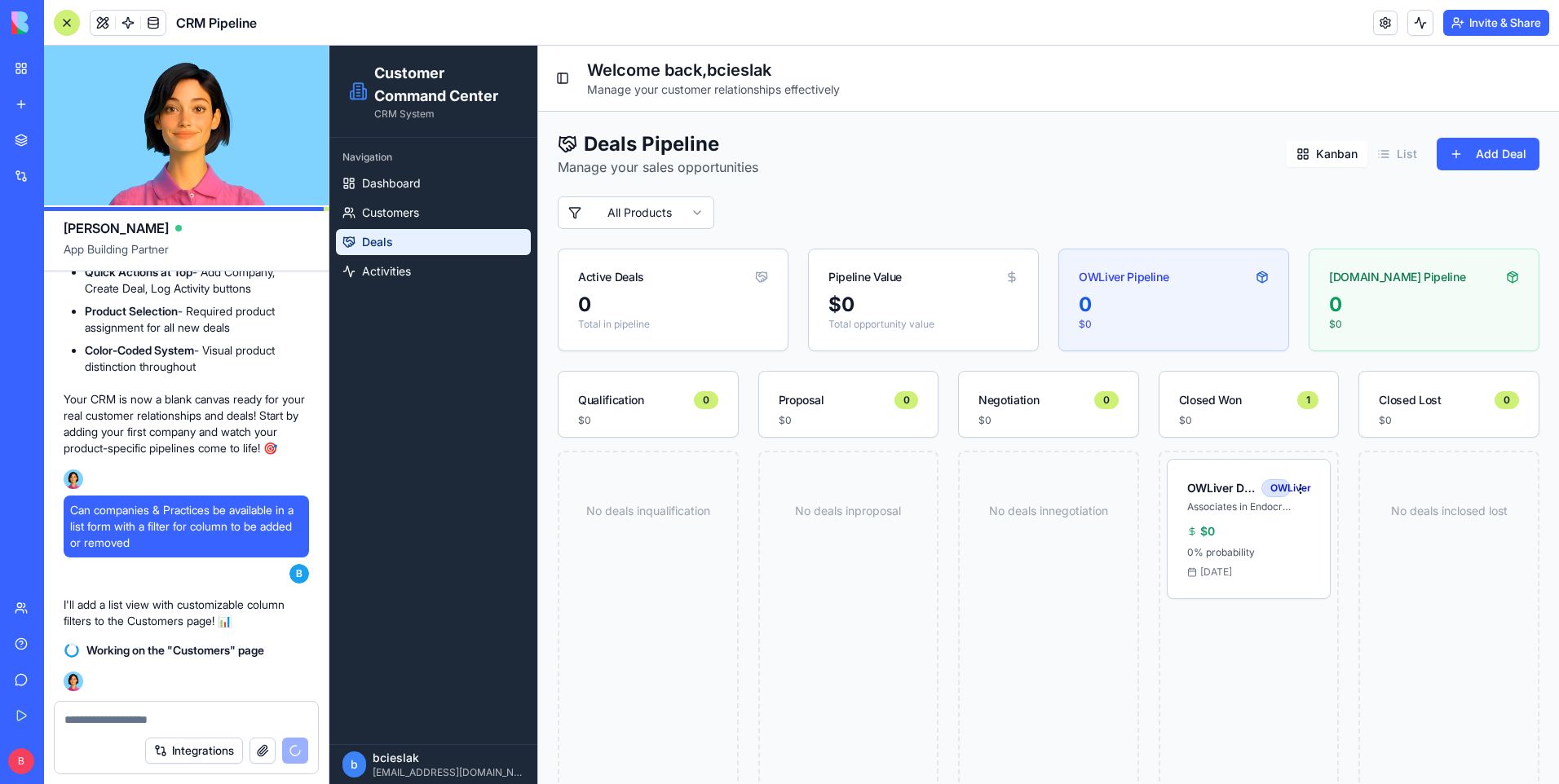
click at [1341, 159] on button "Kanban" at bounding box center [1327, 154] width 81 height 26
click at [1385, 153] on button "List" at bounding box center [1398, 154] width 60 height 26
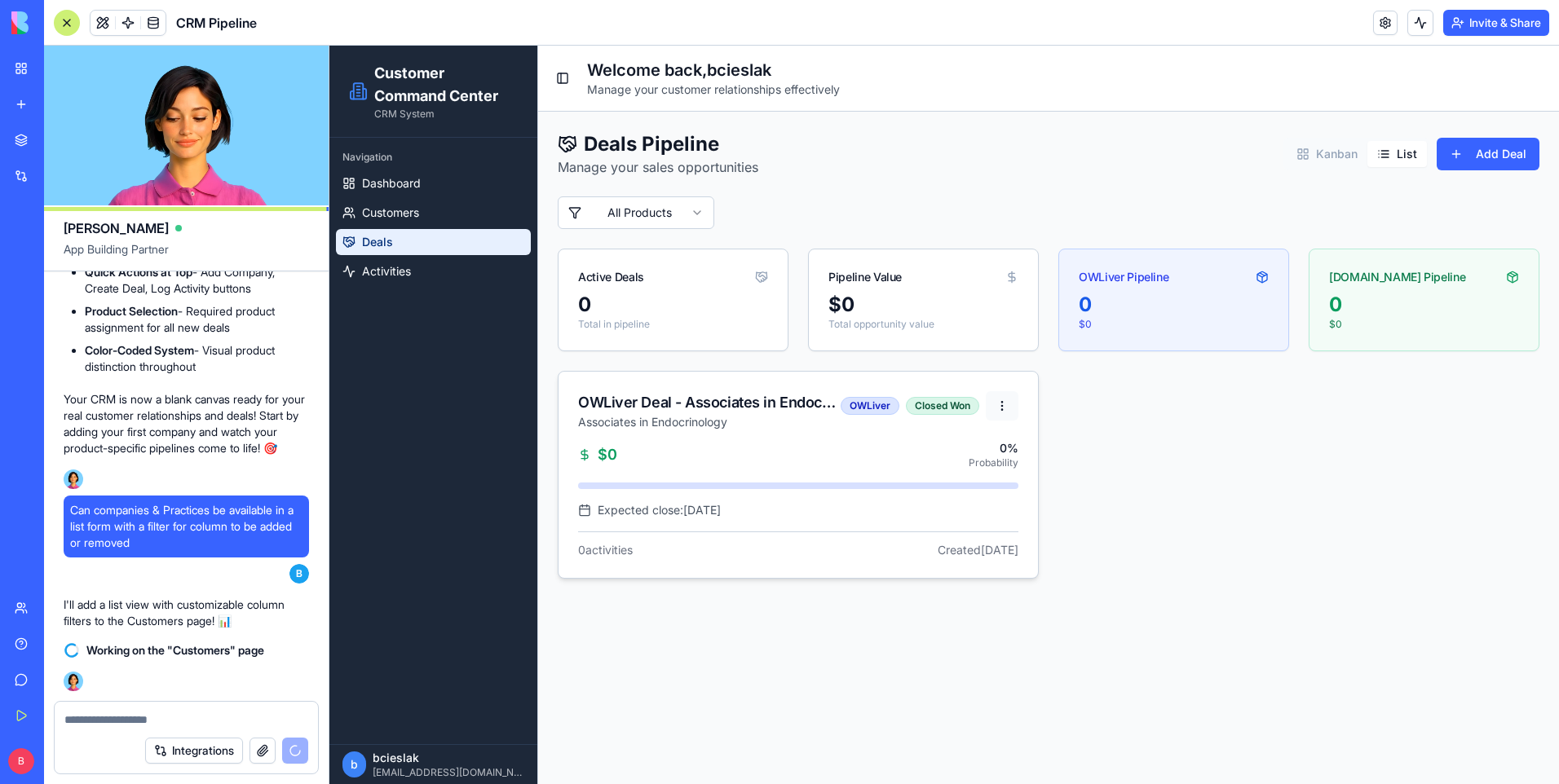
click at [1003, 408] on html "Customer Command Center CRM System Navigation Dashboard Customers Deals Activit…" at bounding box center [944, 415] width 1229 height 738
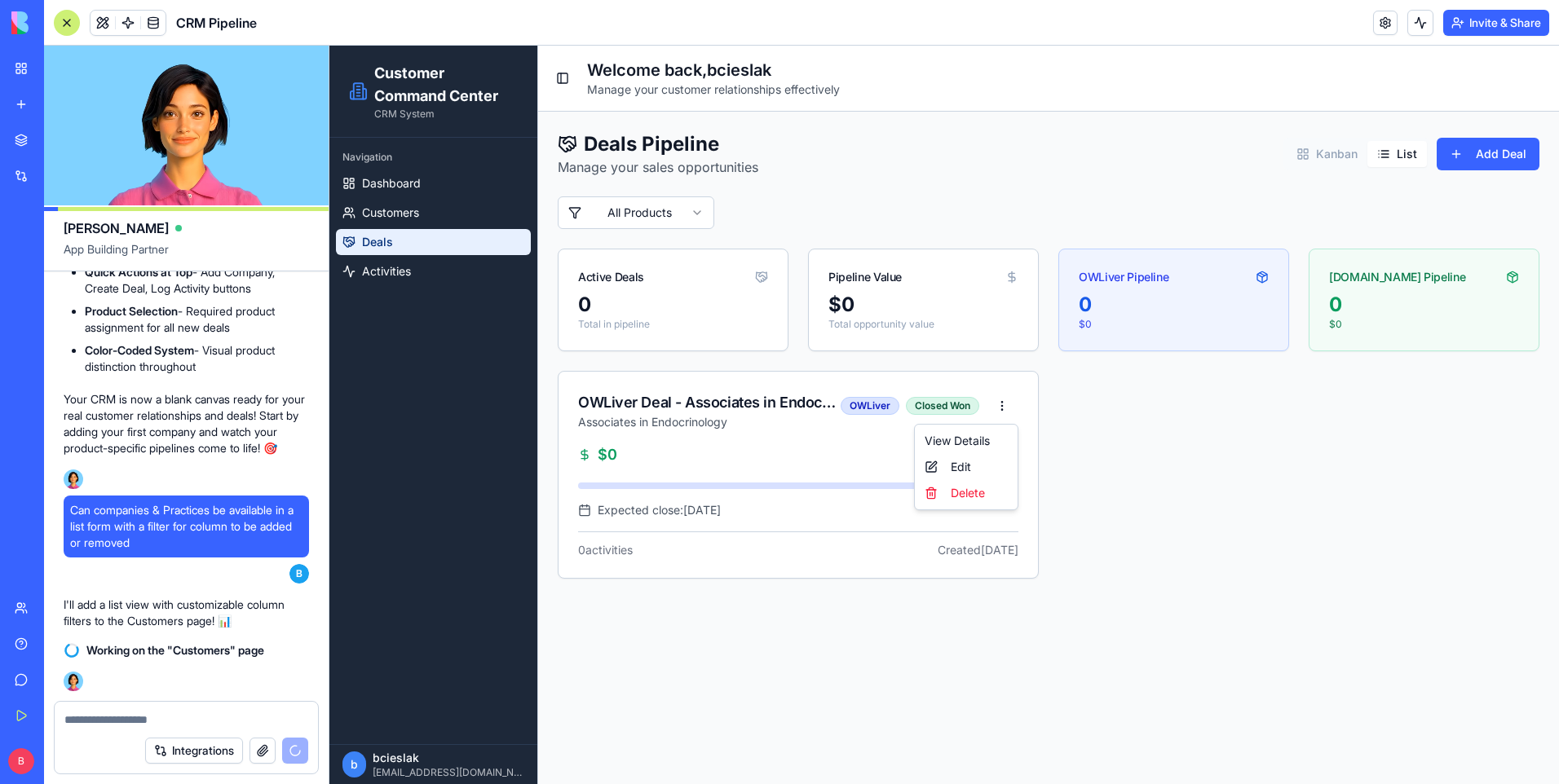
click at [853, 475] on html "Customer Command Center CRM System Navigation Dashboard Customers Deals Activit…" at bounding box center [944, 415] width 1229 height 738
click at [932, 410] on div "Closed Won" at bounding box center [942, 406] width 73 height 18
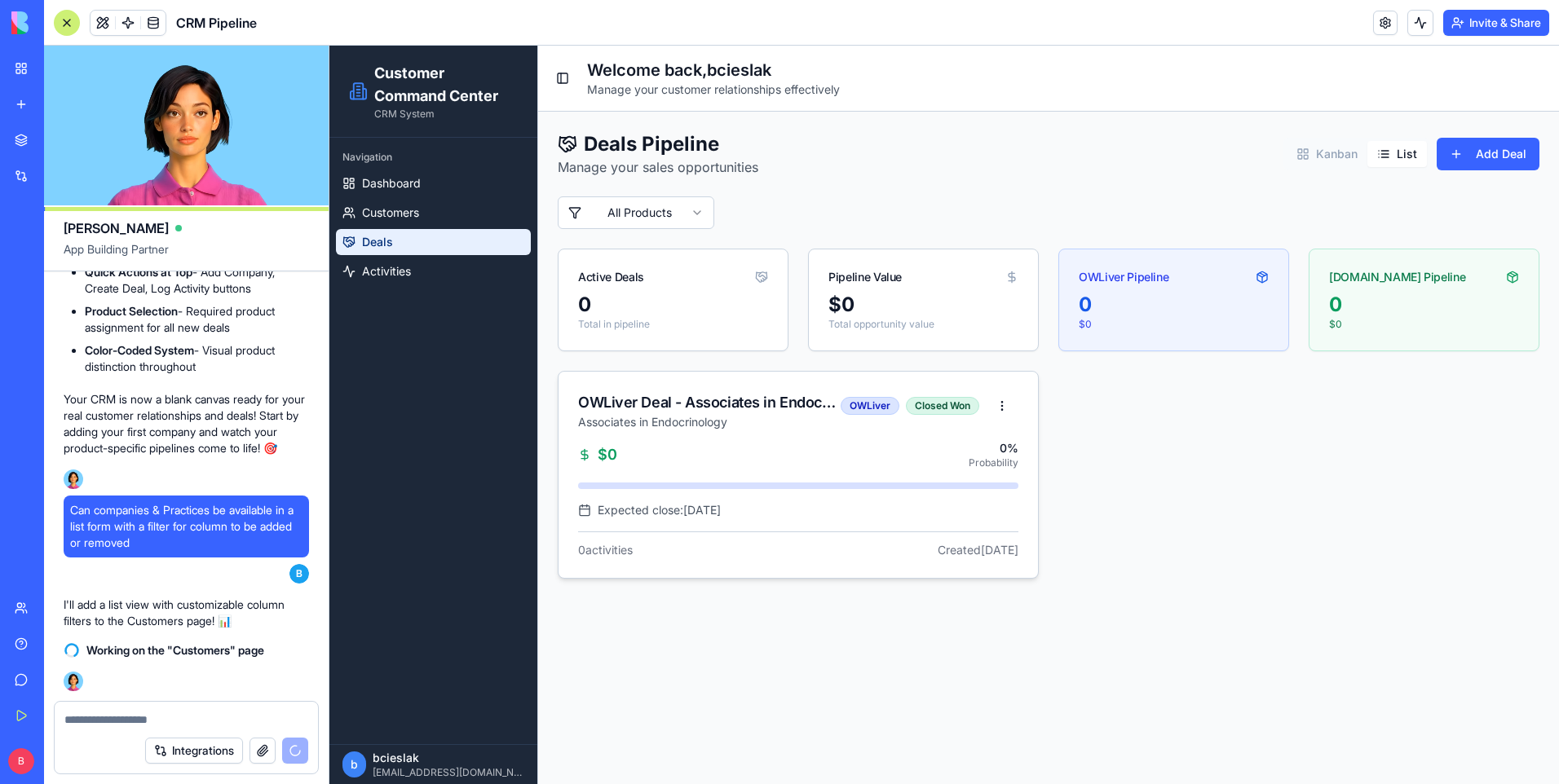
click at [871, 403] on div "OWLiver" at bounding box center [870, 406] width 59 height 18
click at [820, 406] on div "OWLiver Deal - Associates in Endocrinology" at bounding box center [709, 403] width 263 height 23
click at [759, 521] on div "$0 0 % Probability Expected close: [DATE] 0 activities Created [DATE]" at bounding box center [798, 509] width 479 height 137
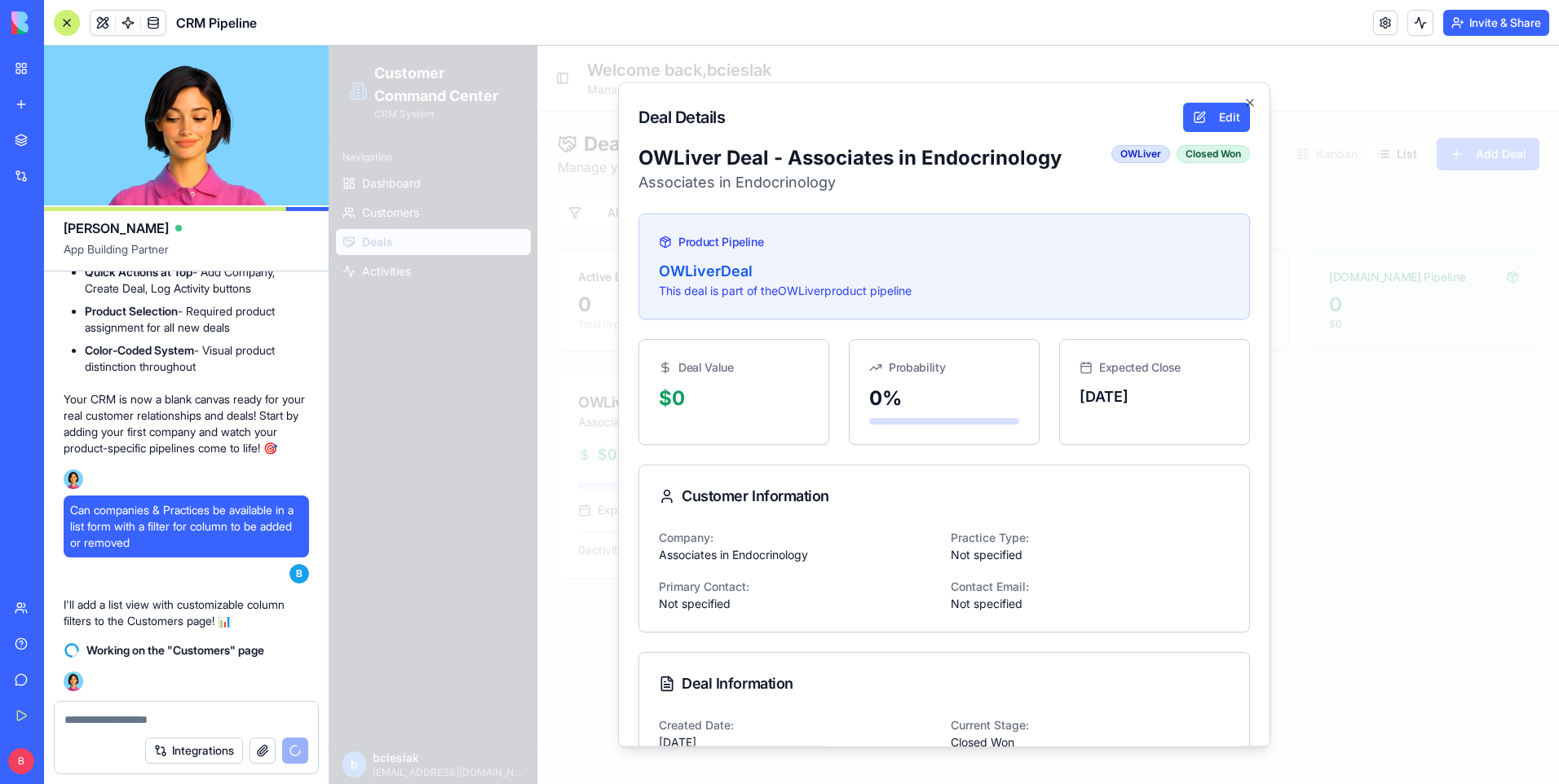
click at [831, 250] on div "Product Pipeline" at bounding box center [945, 242] width 571 height 17
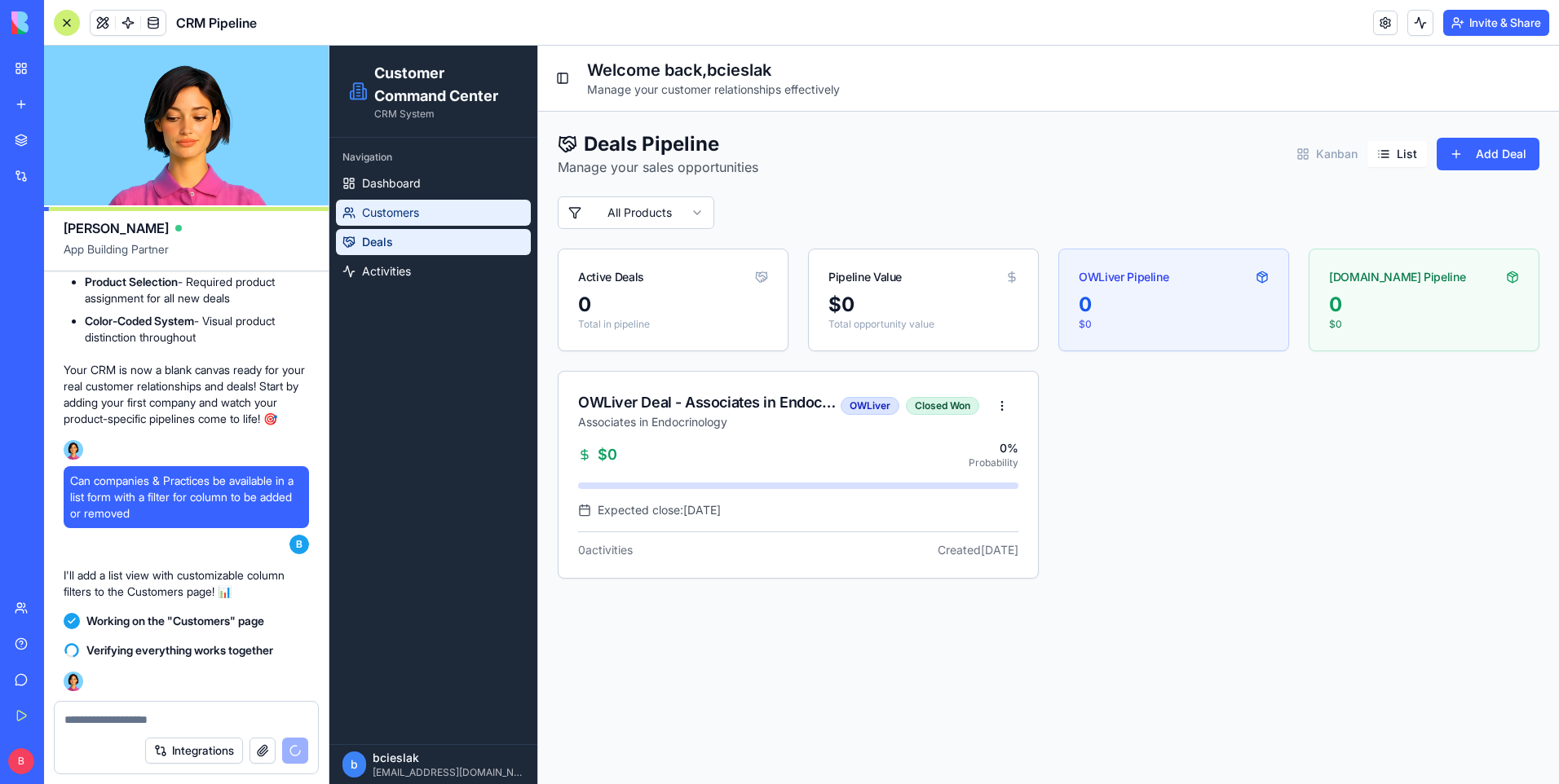
click at [445, 208] on link "Customers" at bounding box center [433, 213] width 195 height 26
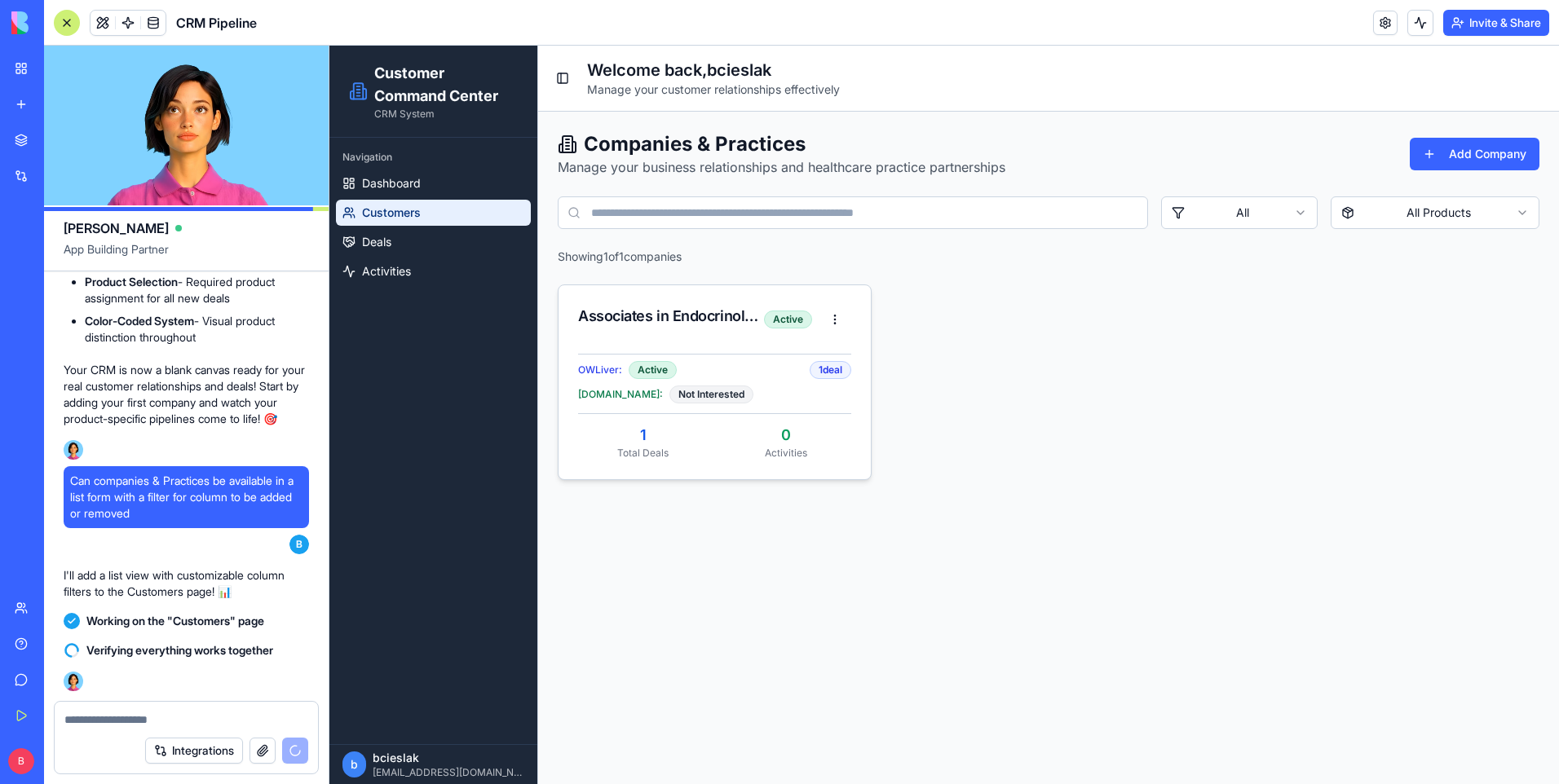
click at [664, 374] on div "Active" at bounding box center [652, 370] width 48 height 18
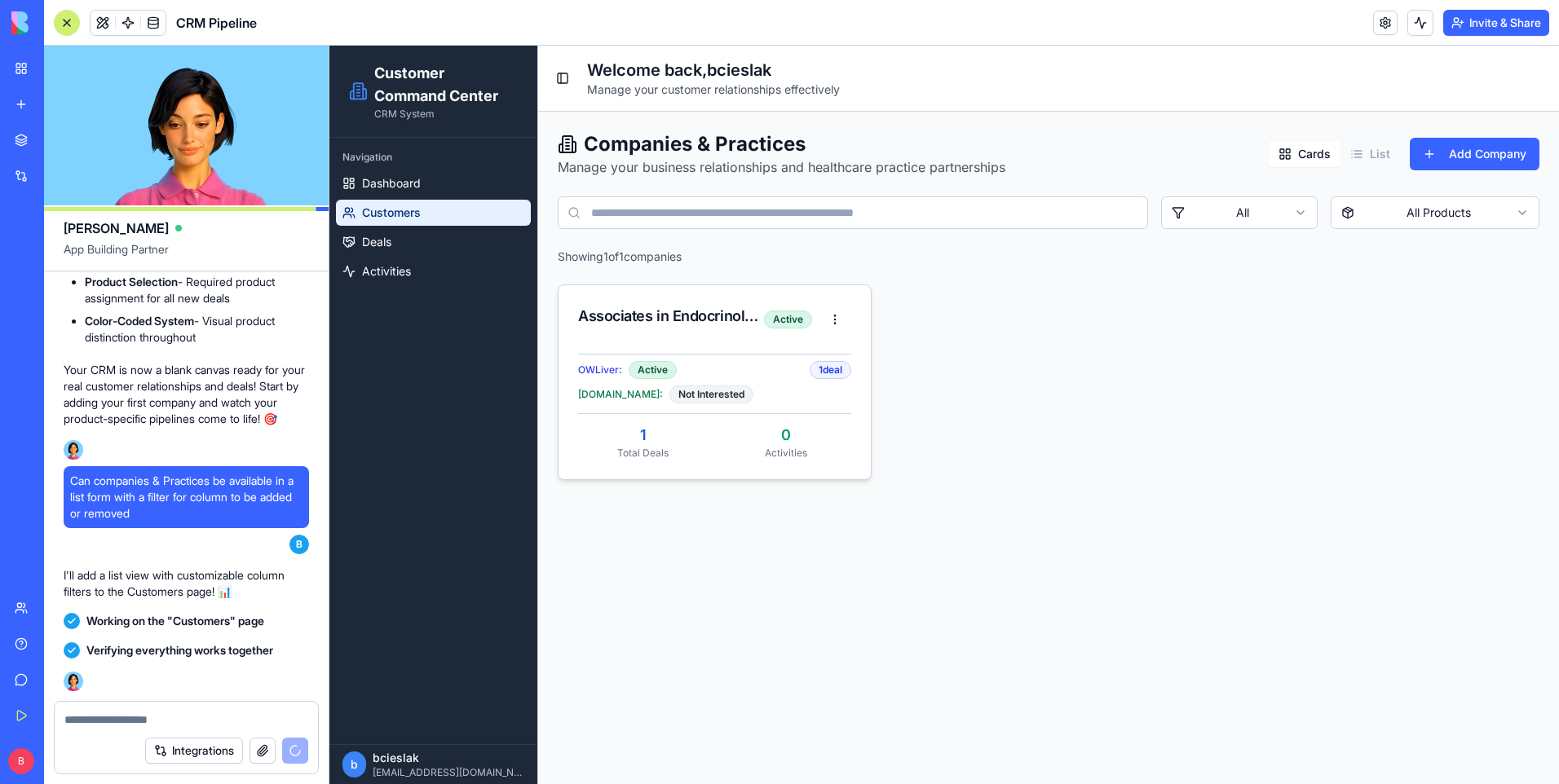
click at [685, 329] on div "Associates in Endocrinology Active" at bounding box center [715, 319] width 273 height 29
click at [693, 315] on div "Associates in Endocrinology" at bounding box center [671, 316] width 186 height 23
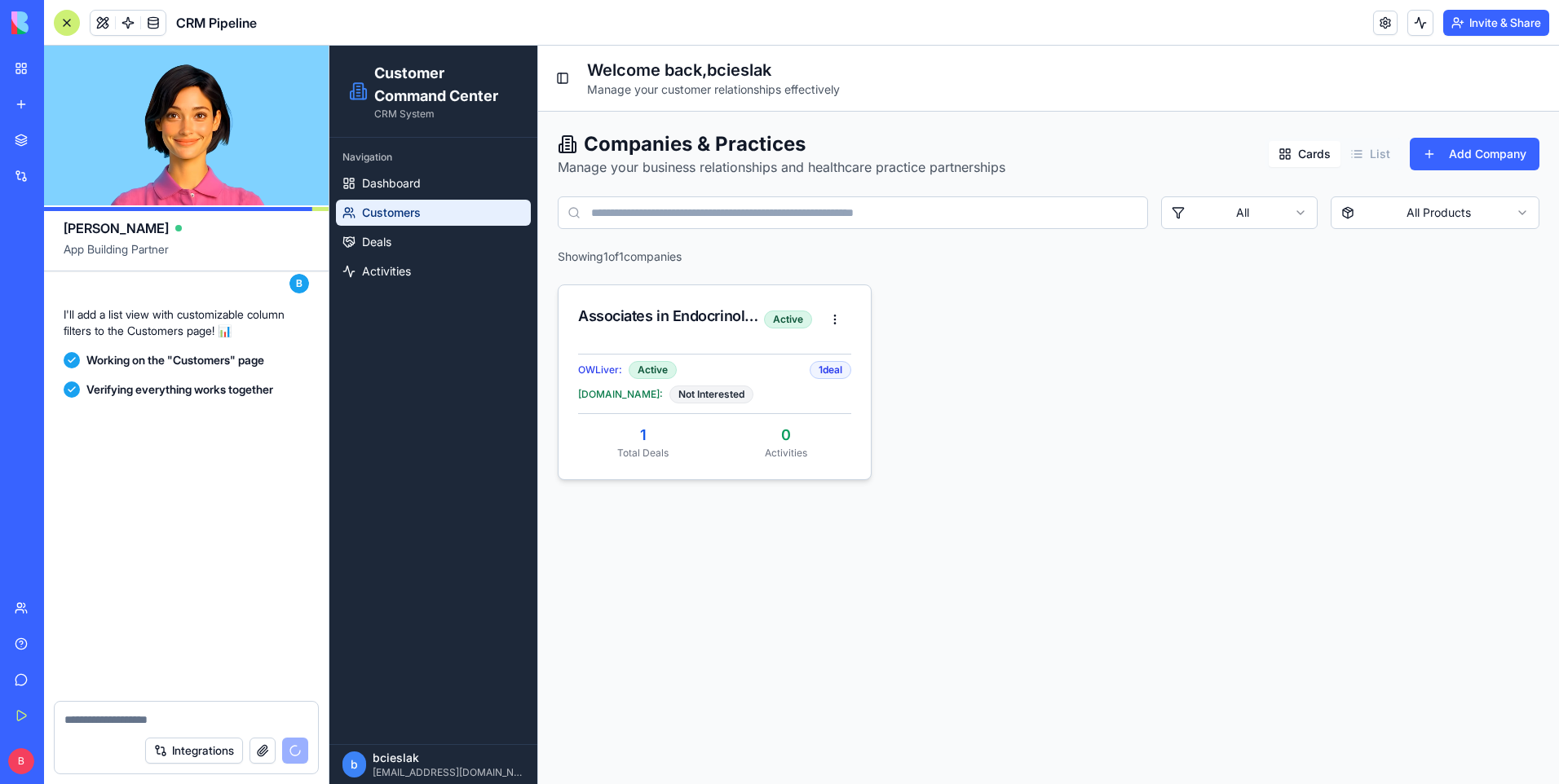
scroll to position [8742, 0]
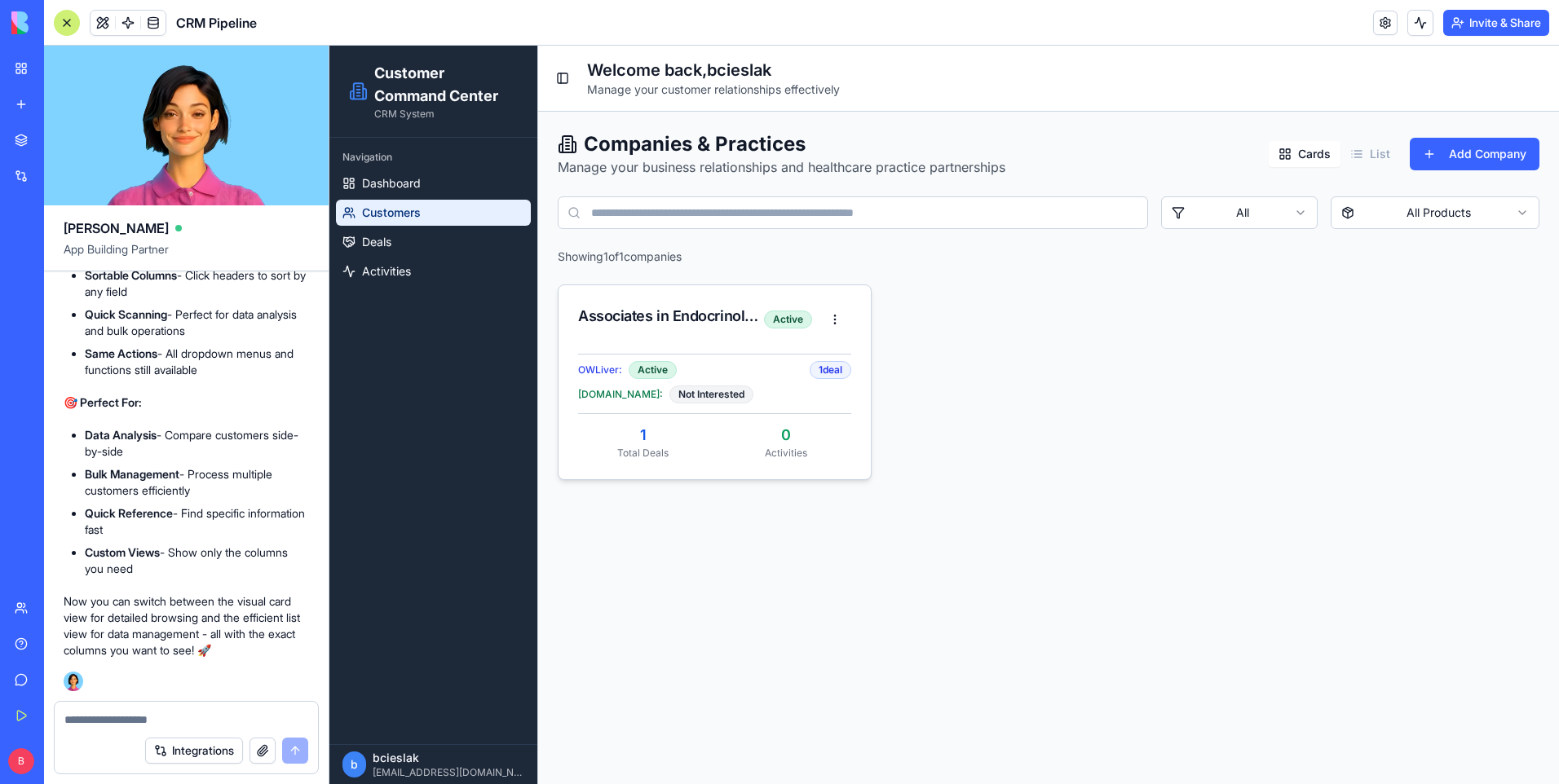
click at [678, 395] on div "Not Interested" at bounding box center [711, 395] width 84 height 18
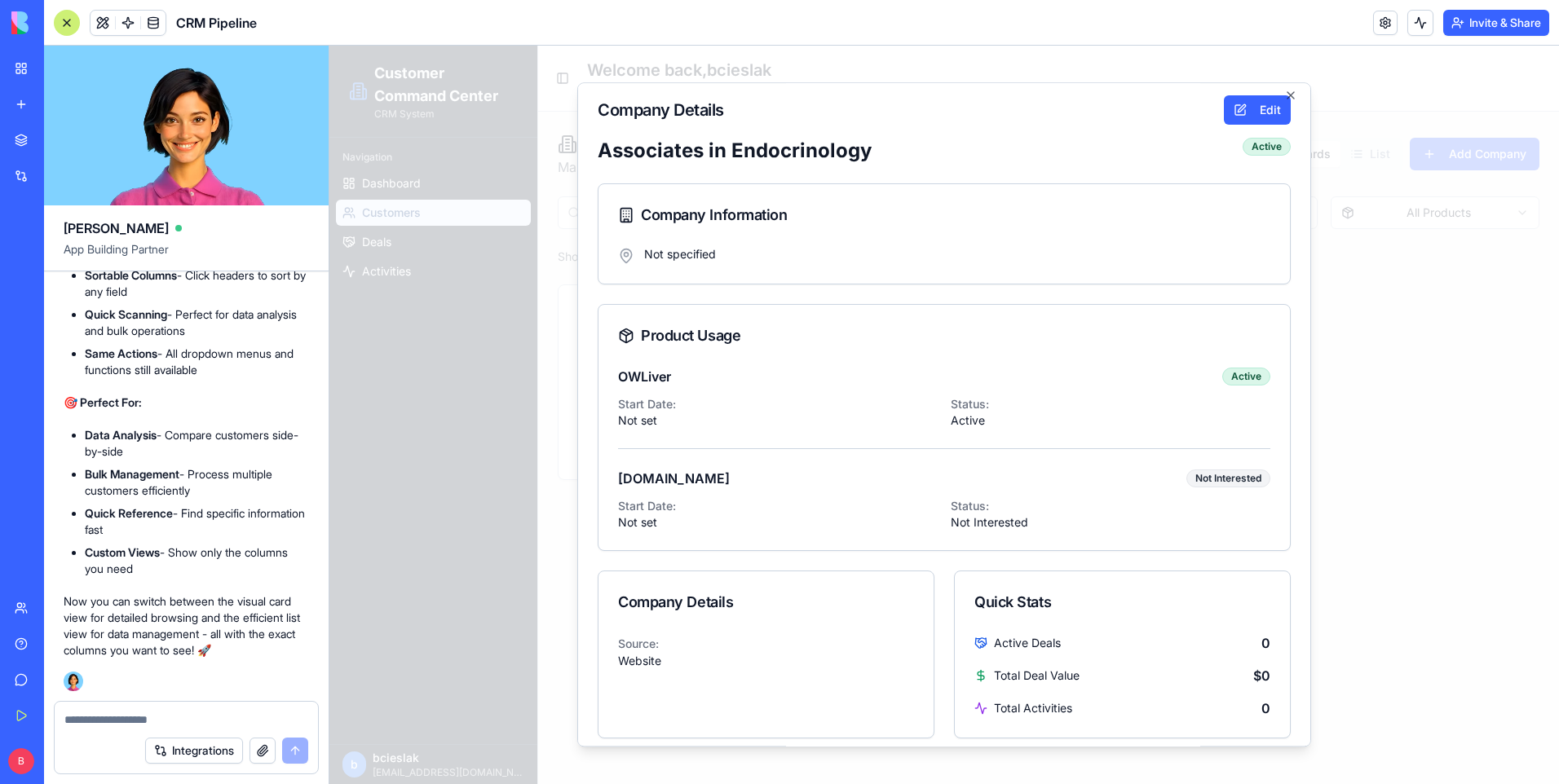
scroll to position [0, 0]
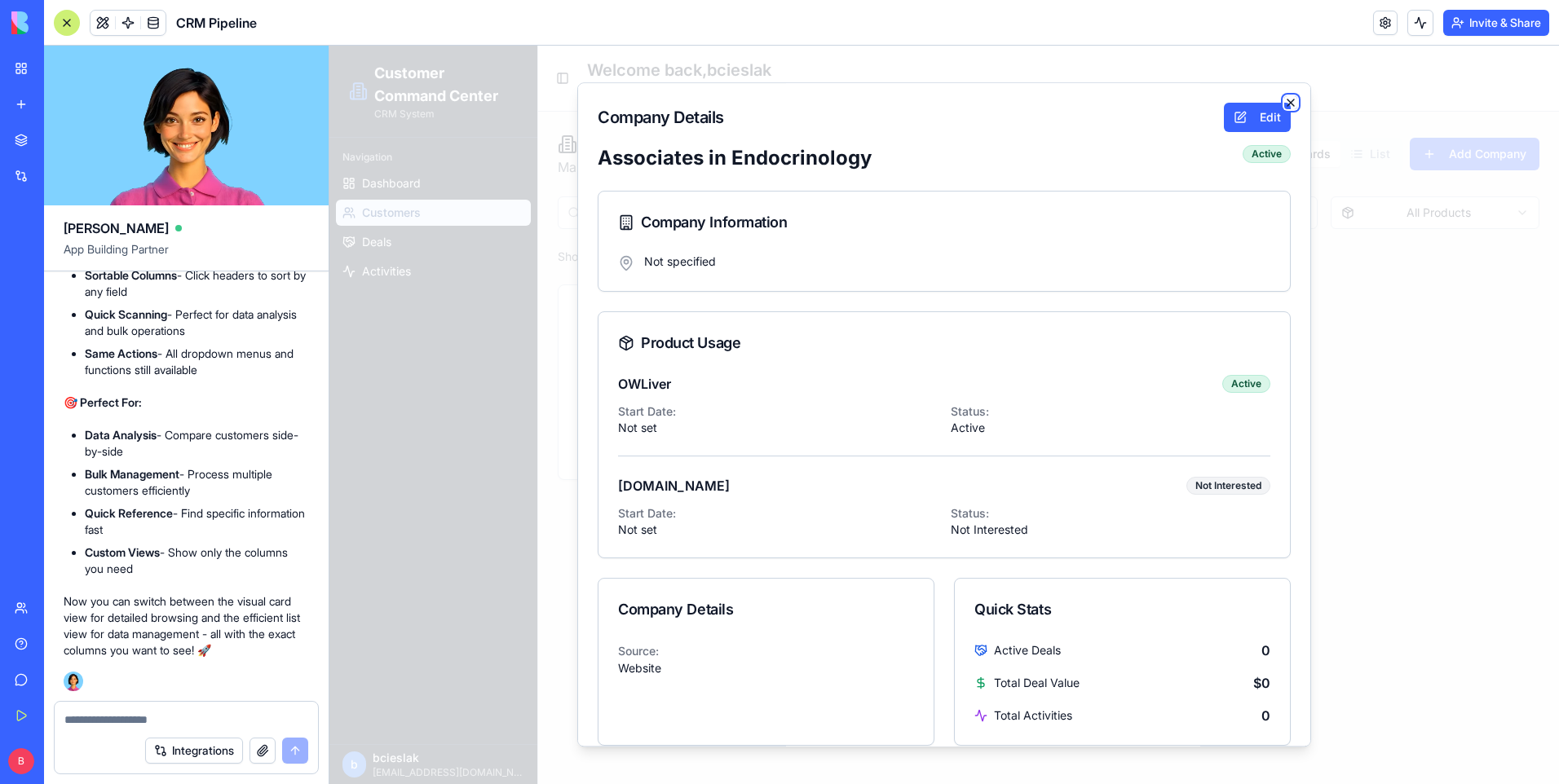
click at [1284, 99] on icon "button" at bounding box center [1290, 102] width 13 height 13
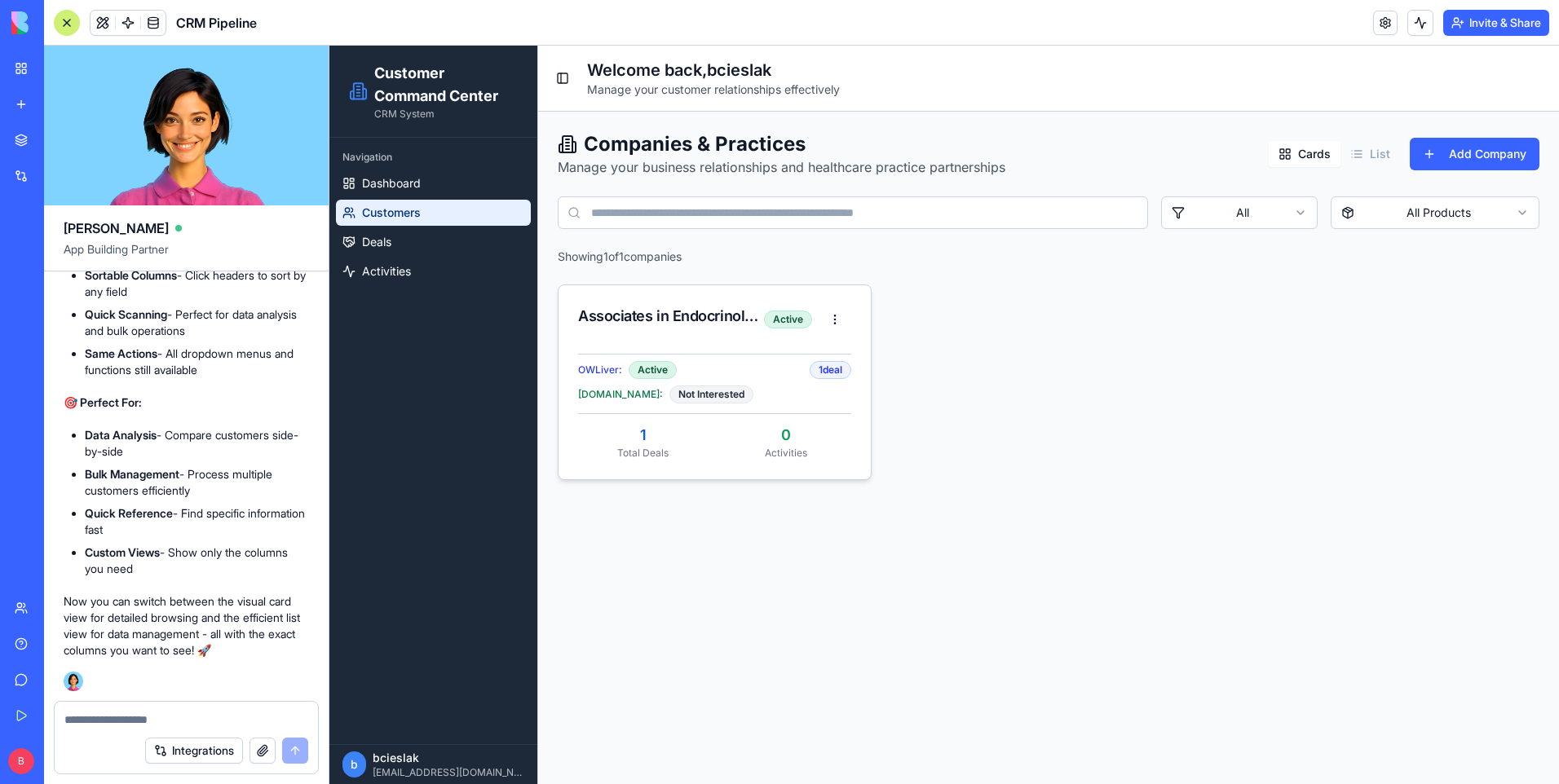
click at [635, 398] on span "[DOMAIN_NAME]:" at bounding box center [620, 394] width 85 height 13
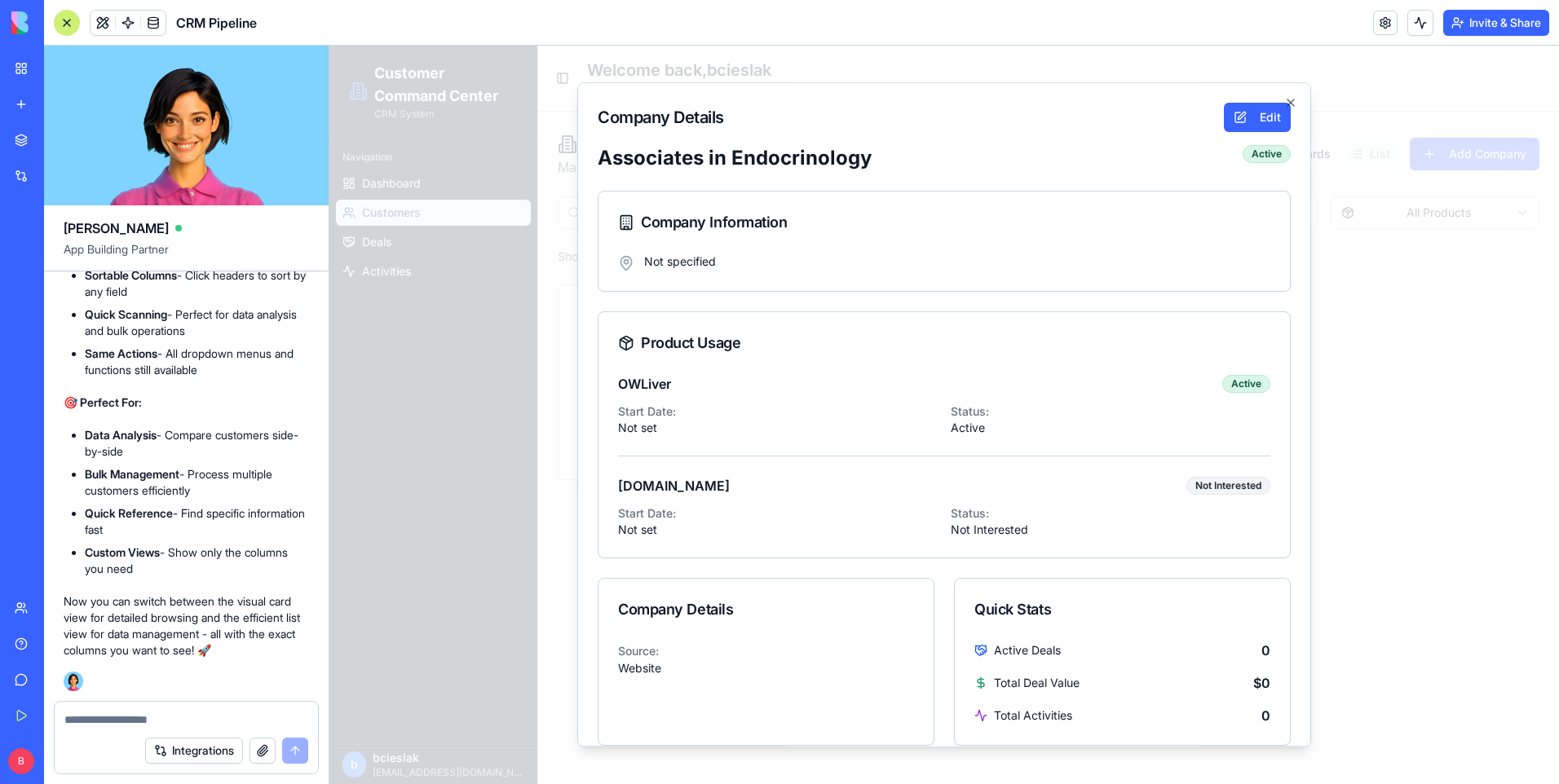
click at [191, 720] on textarea at bounding box center [186, 720] width 244 height 17
type textarea "**********"
